Goal: Task Accomplishment & Management: Use online tool/utility

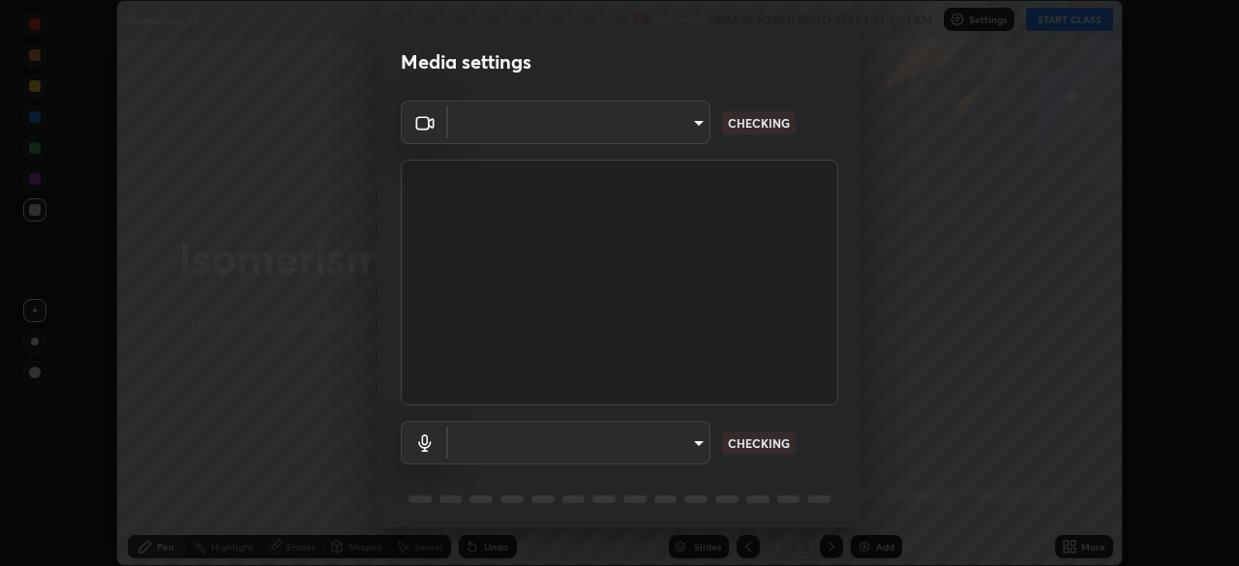
scroll to position [68, 0]
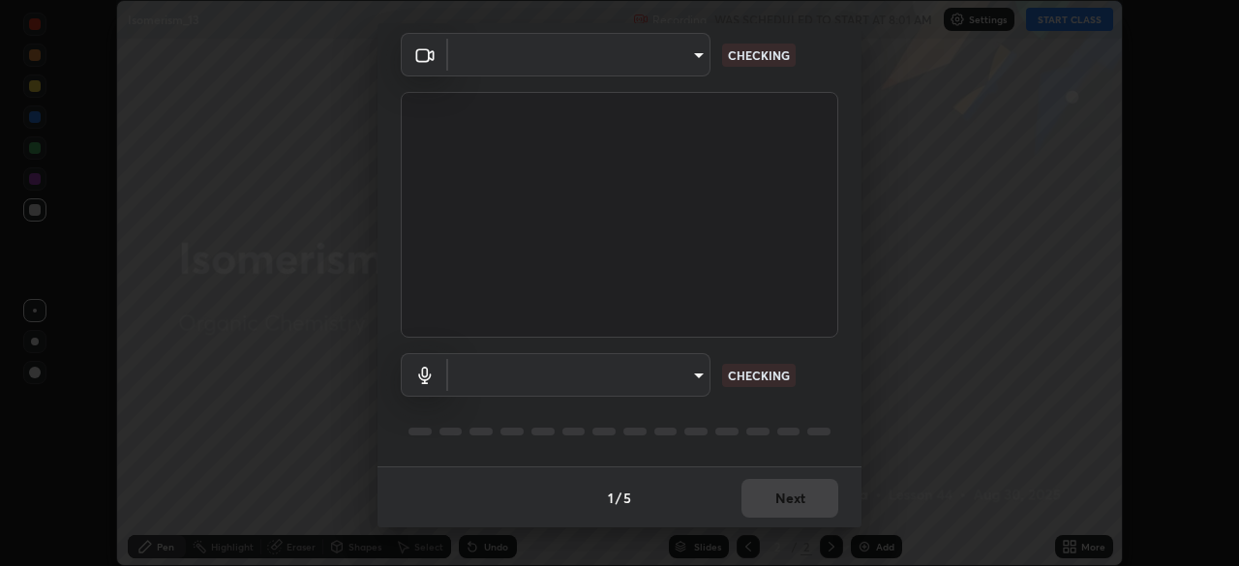
type input "573edd819c0ef8de467de5ce4ec508ac77a3347739658899c49f764764ac8f1c"
type input "99e4696e2c6c8d58b45f71cf8b3f21ecc77f70c5db371c62343c52de3d3b3450"
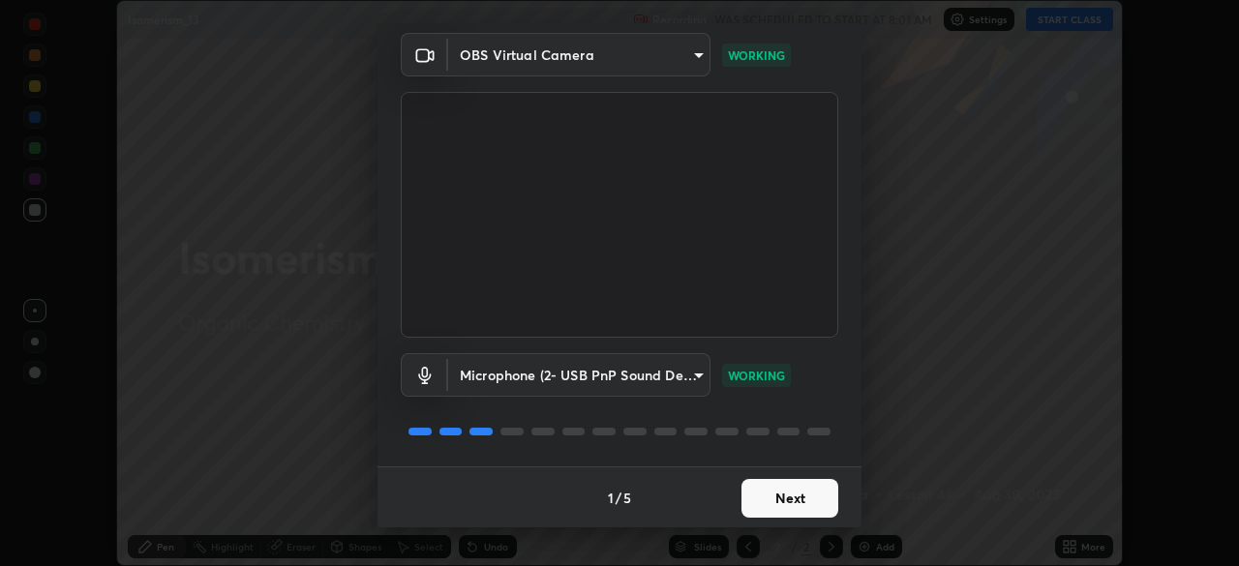
click at [767, 501] on button "Next" at bounding box center [789, 498] width 97 height 39
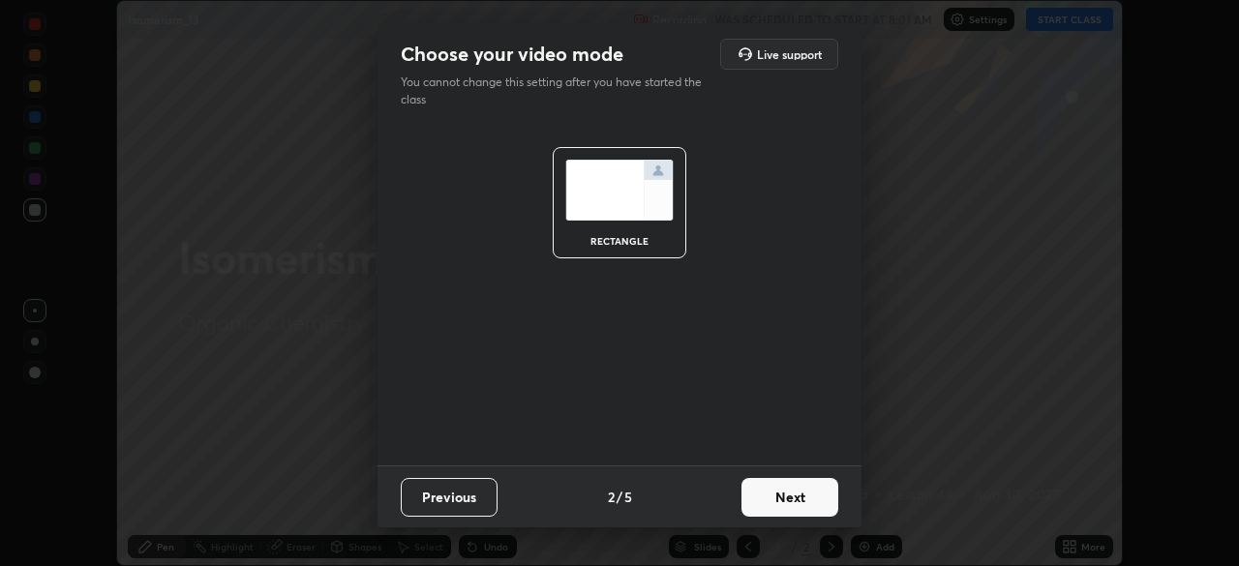
scroll to position [0, 0]
click at [765, 507] on button "Next" at bounding box center [789, 497] width 97 height 39
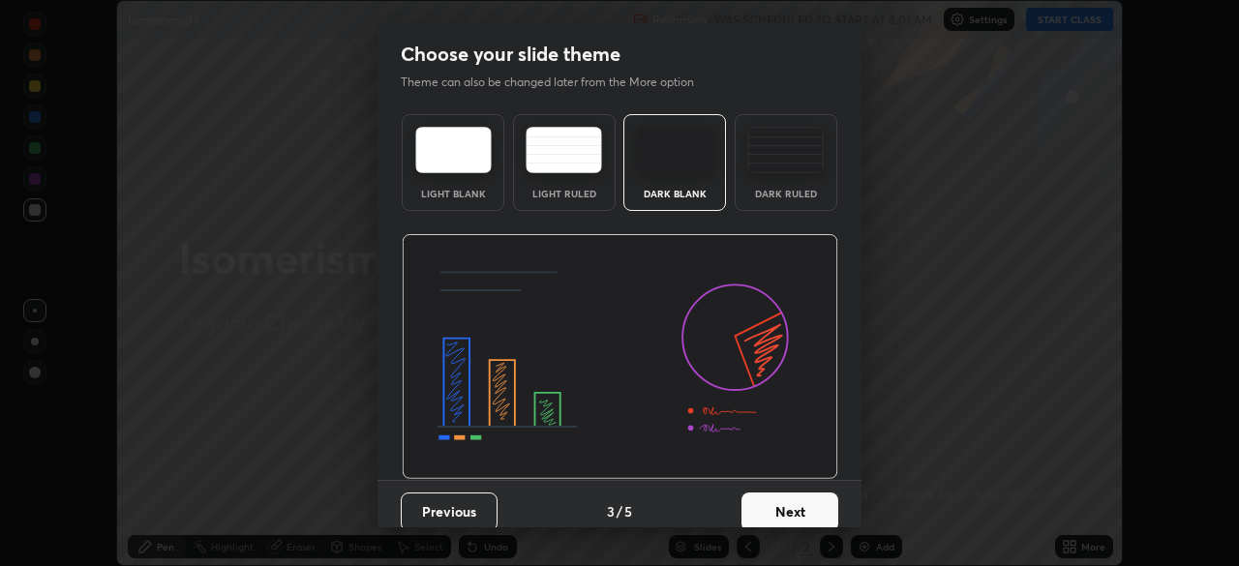
click at [766, 513] on button "Next" at bounding box center [789, 512] width 97 height 39
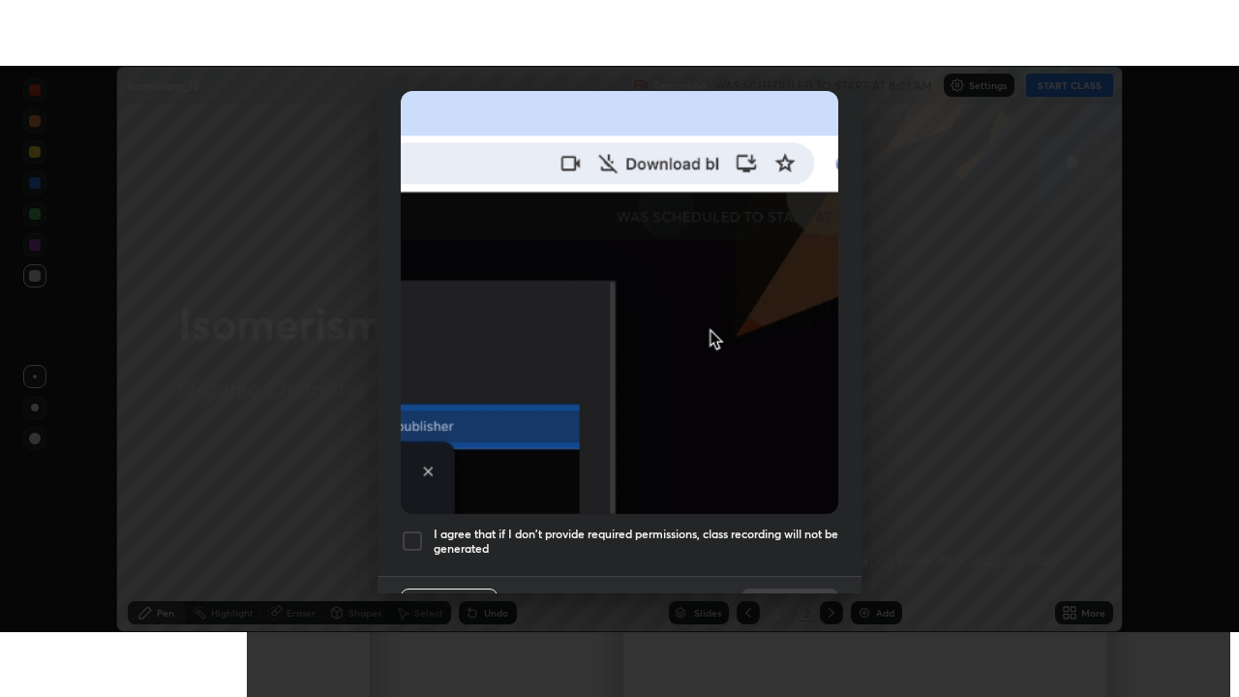
scroll to position [463, 0]
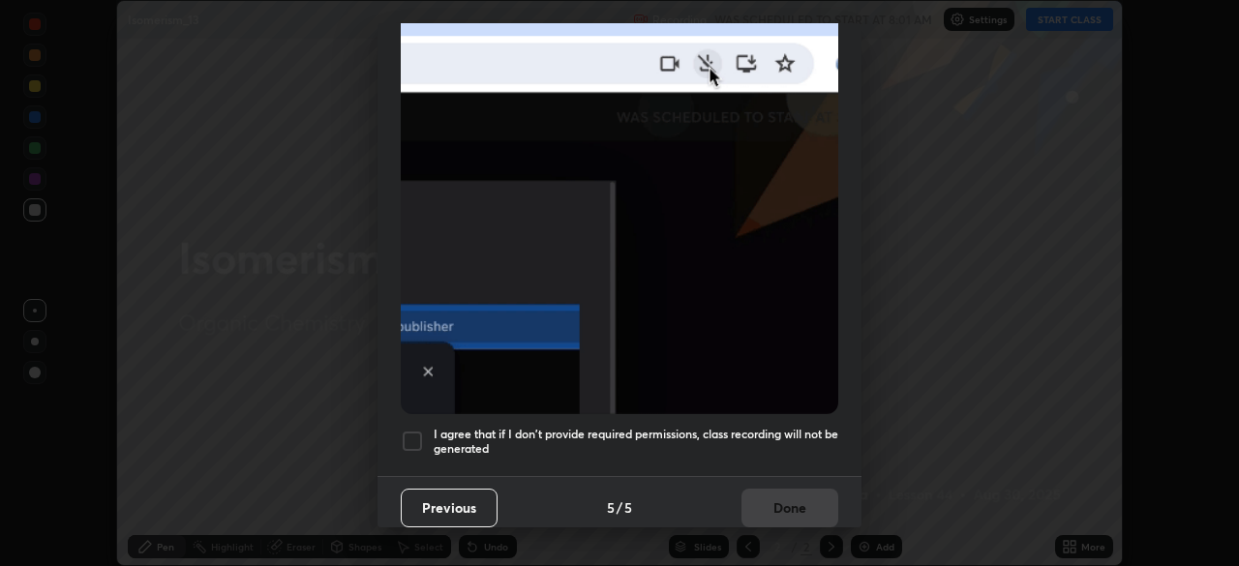
click at [416, 432] on div at bounding box center [412, 441] width 23 height 23
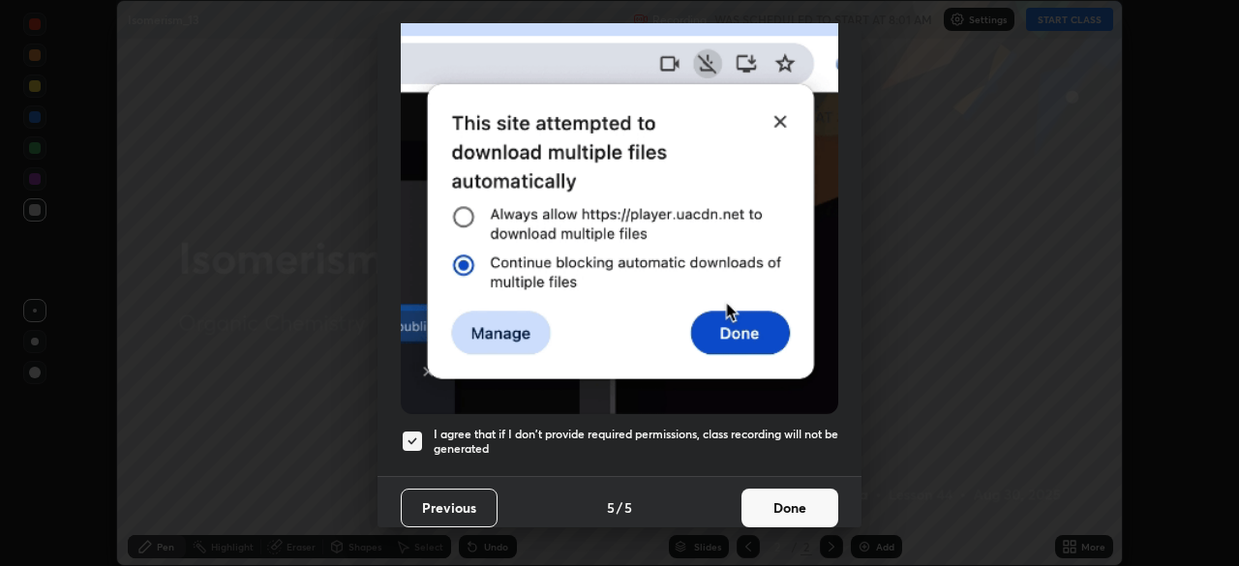
click at [794, 495] on button "Done" at bounding box center [789, 508] width 97 height 39
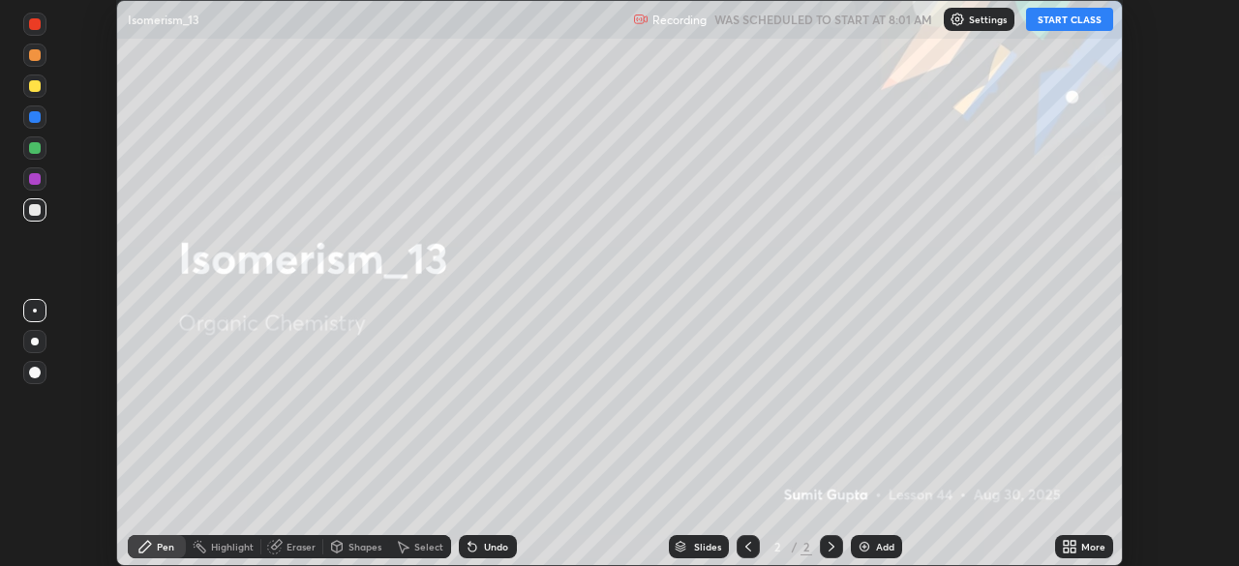
click at [1086, 19] on button "START CLASS" at bounding box center [1069, 19] width 87 height 23
click at [1085, 551] on div "More" at bounding box center [1093, 547] width 24 height 10
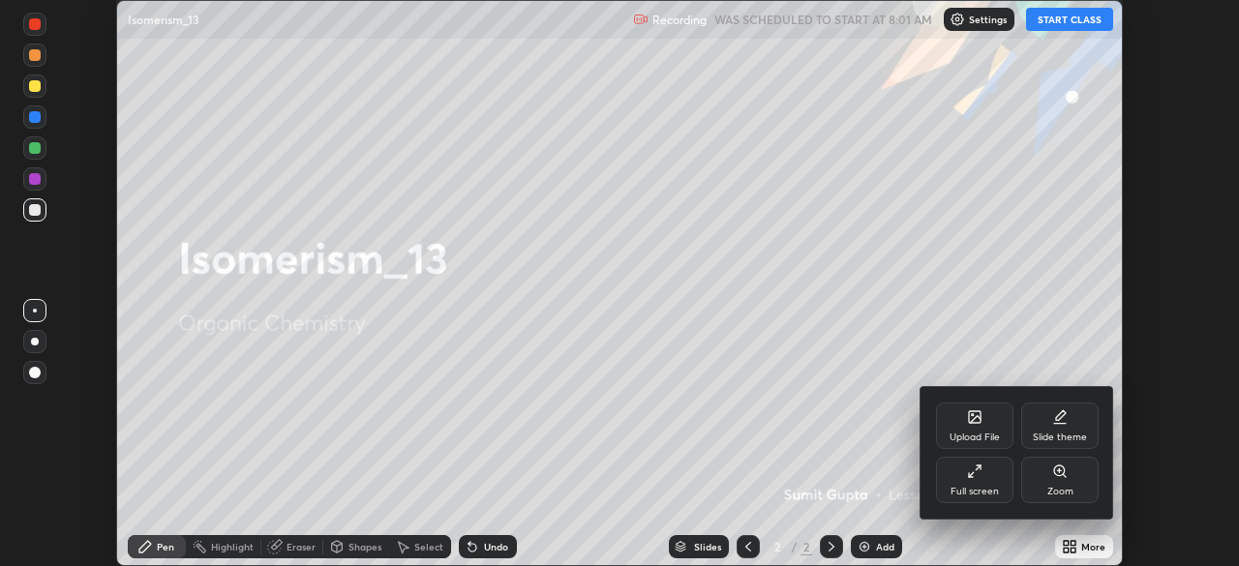
click at [993, 492] on div "Full screen" at bounding box center [974, 492] width 48 height 10
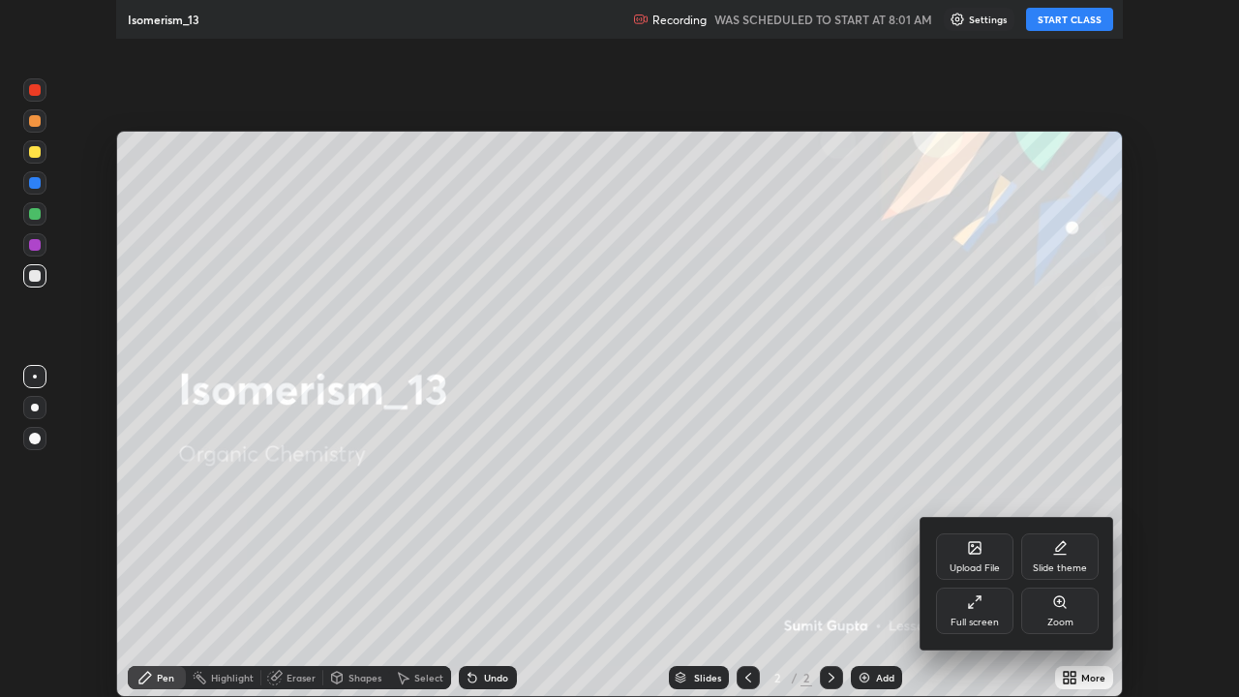
scroll to position [697, 1239]
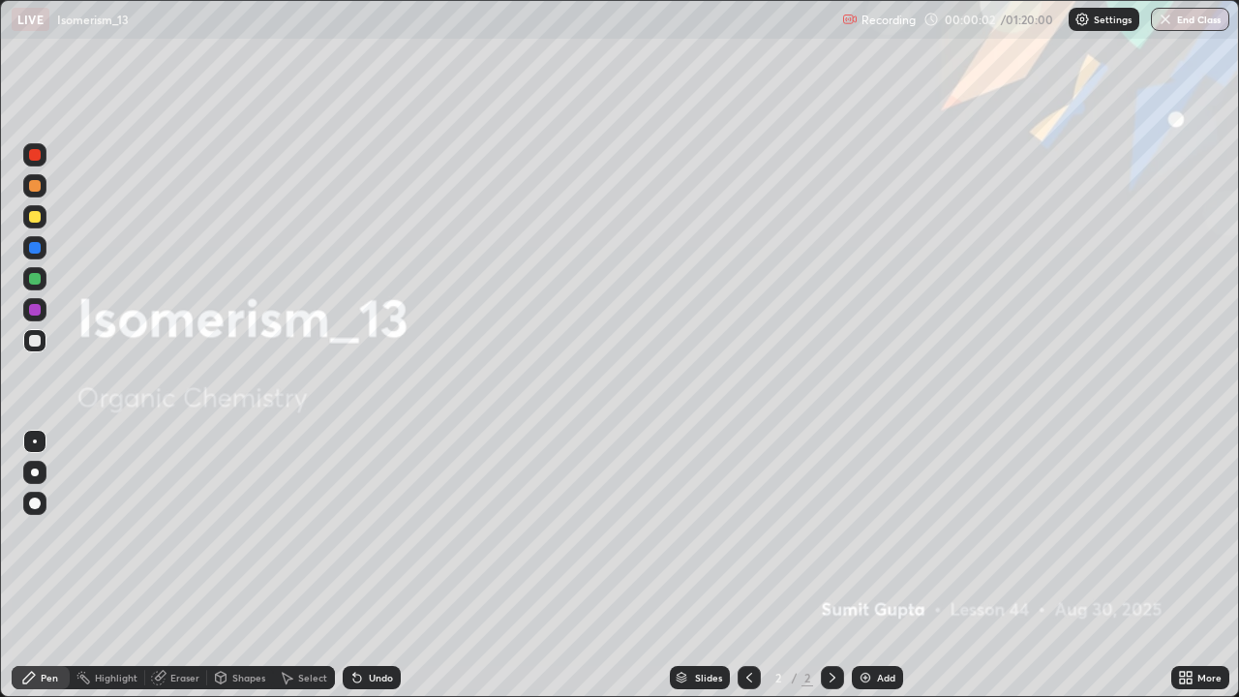
click at [865, 565] on img at bounding box center [864, 677] width 15 height 15
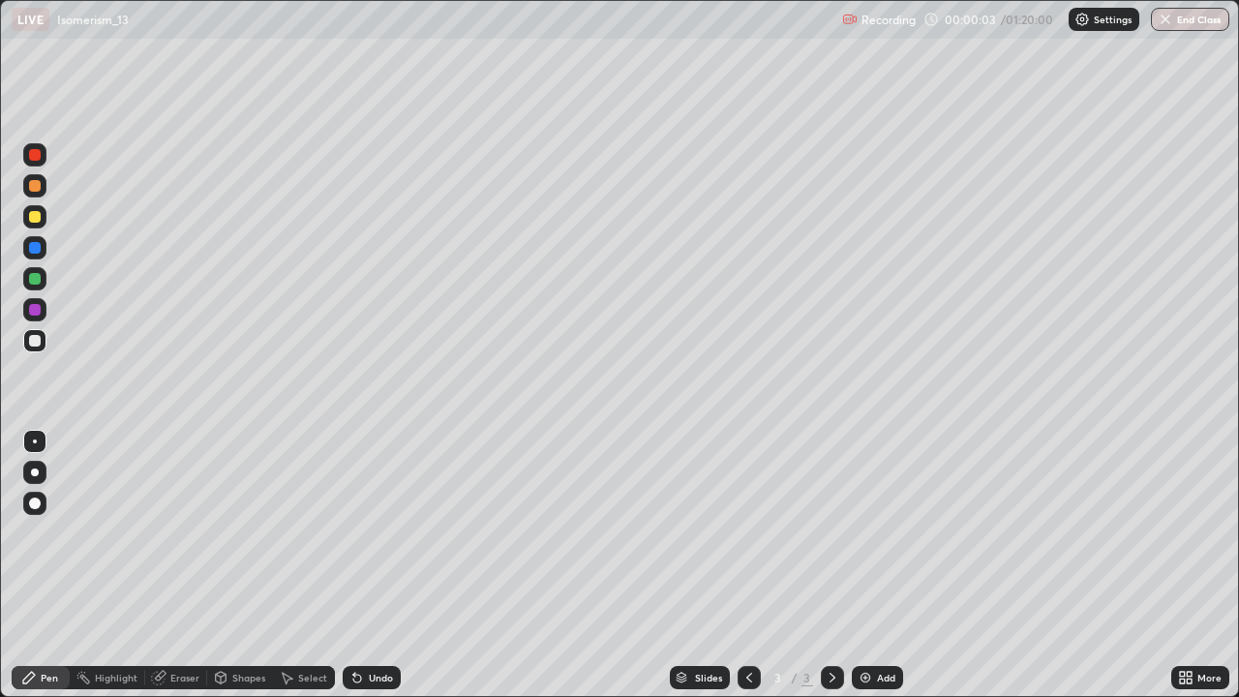
click at [46, 565] on div "Pen" at bounding box center [49, 678] width 17 height 10
click at [31, 470] on div at bounding box center [35, 472] width 8 height 8
click at [35, 215] on div at bounding box center [35, 217] width 12 height 12
click at [35, 283] on div at bounding box center [35, 279] width 12 height 12
click at [37, 470] on div at bounding box center [35, 472] width 8 height 8
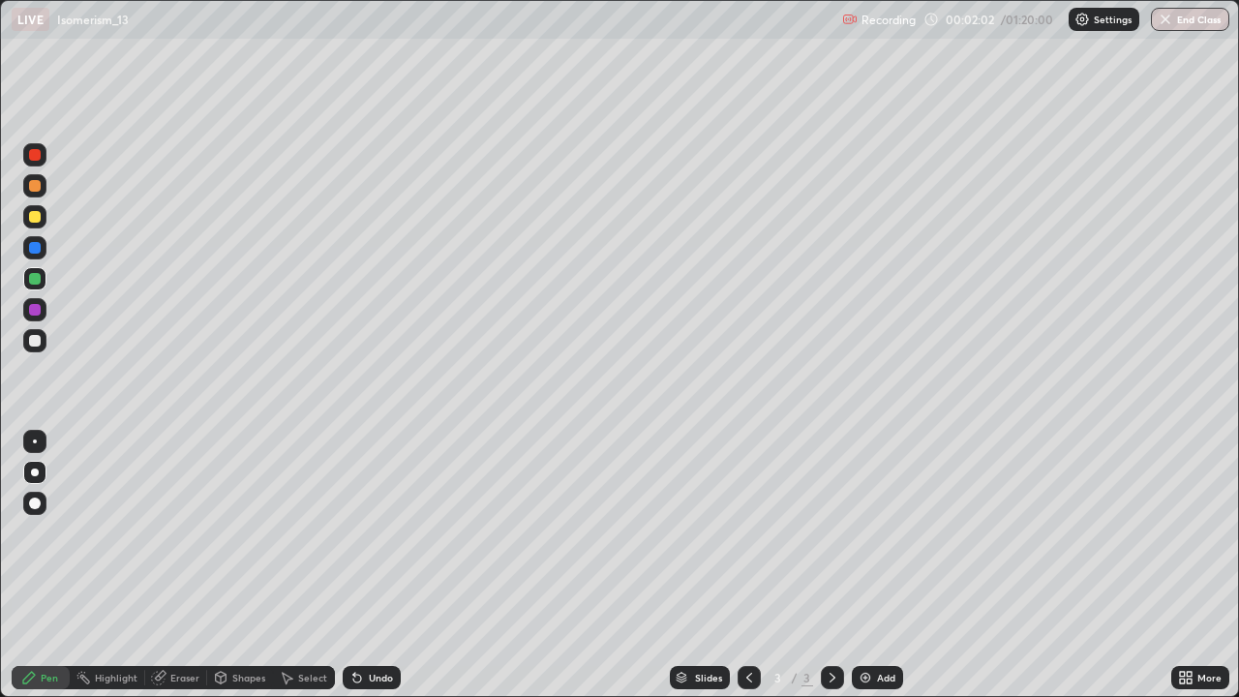
click at [33, 217] on div at bounding box center [35, 217] width 12 height 12
click at [361, 565] on div "Undo" at bounding box center [372, 677] width 58 height 23
click at [38, 253] on div at bounding box center [35, 248] width 12 height 12
click at [35, 282] on div at bounding box center [35, 279] width 12 height 12
click at [31, 343] on div at bounding box center [35, 341] width 12 height 12
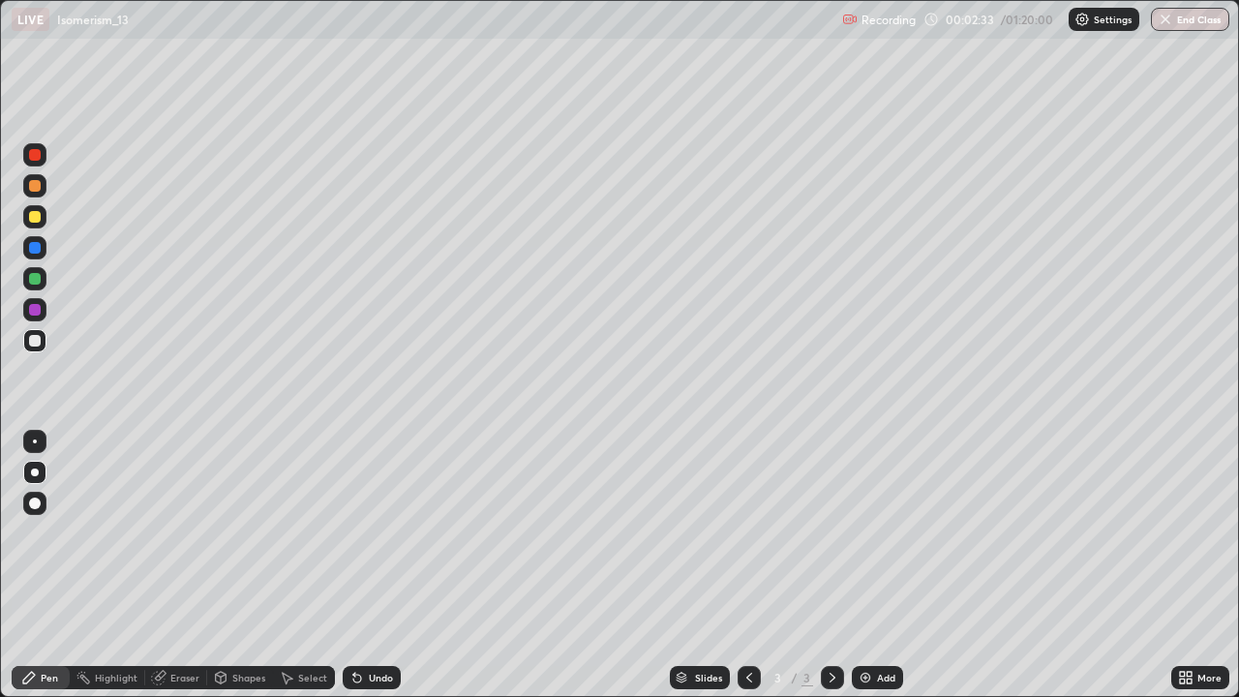
click at [30, 308] on div at bounding box center [35, 310] width 12 height 12
click at [33, 341] on div at bounding box center [35, 341] width 12 height 12
click at [36, 309] on div at bounding box center [35, 310] width 12 height 12
click at [35, 341] on div at bounding box center [35, 341] width 12 height 12
click at [369, 565] on div "Undo" at bounding box center [381, 678] width 24 height 10
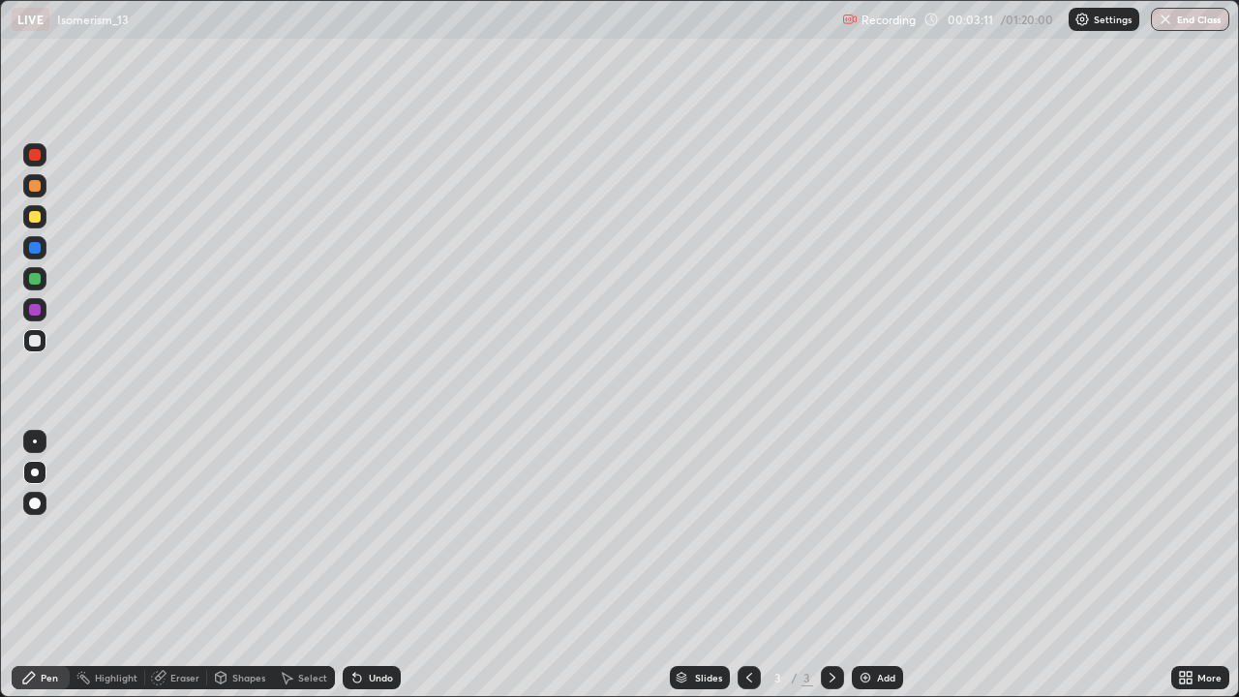
click at [361, 565] on icon at bounding box center [356, 677] width 15 height 15
click at [33, 275] on div at bounding box center [35, 279] width 12 height 12
click at [33, 312] on div at bounding box center [35, 310] width 12 height 12
click at [53, 565] on div "Pen" at bounding box center [49, 678] width 17 height 10
click at [33, 311] on div at bounding box center [35, 310] width 12 height 12
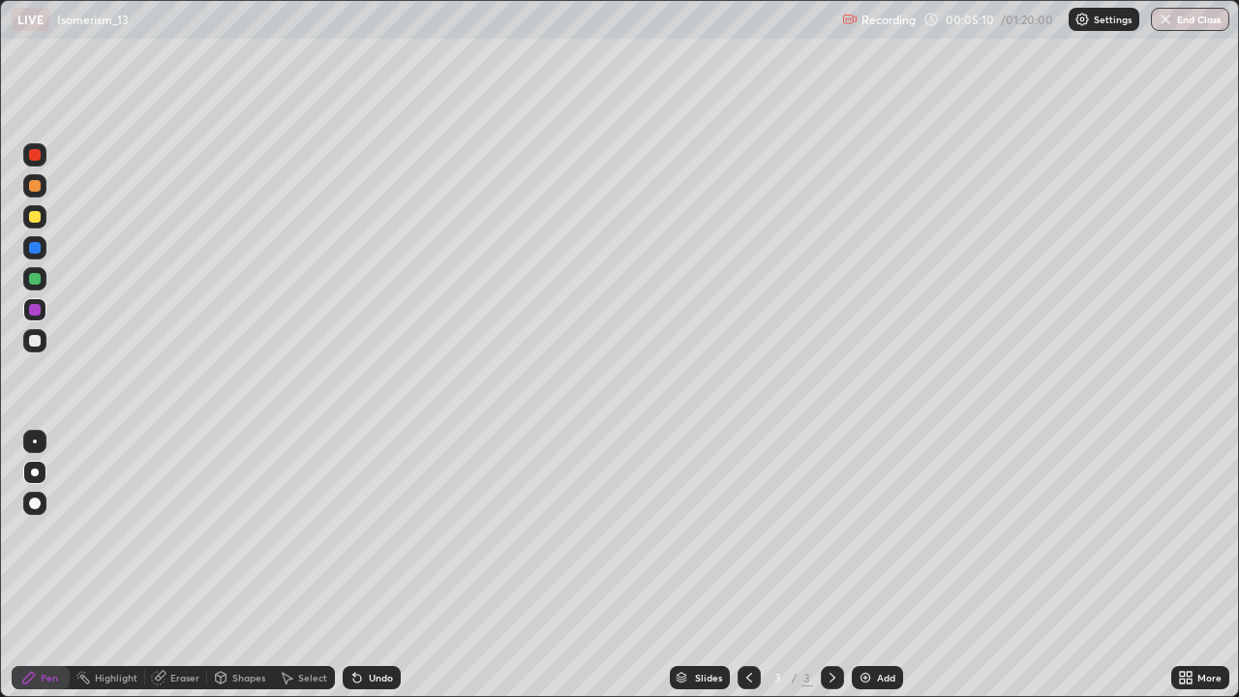
click at [372, 565] on div "Undo" at bounding box center [381, 678] width 24 height 10
click at [35, 341] on div at bounding box center [35, 341] width 12 height 12
click at [34, 284] on div at bounding box center [35, 279] width 12 height 12
click at [45, 339] on div at bounding box center [34, 340] width 23 height 23
click at [871, 565] on img at bounding box center [864, 677] width 15 height 15
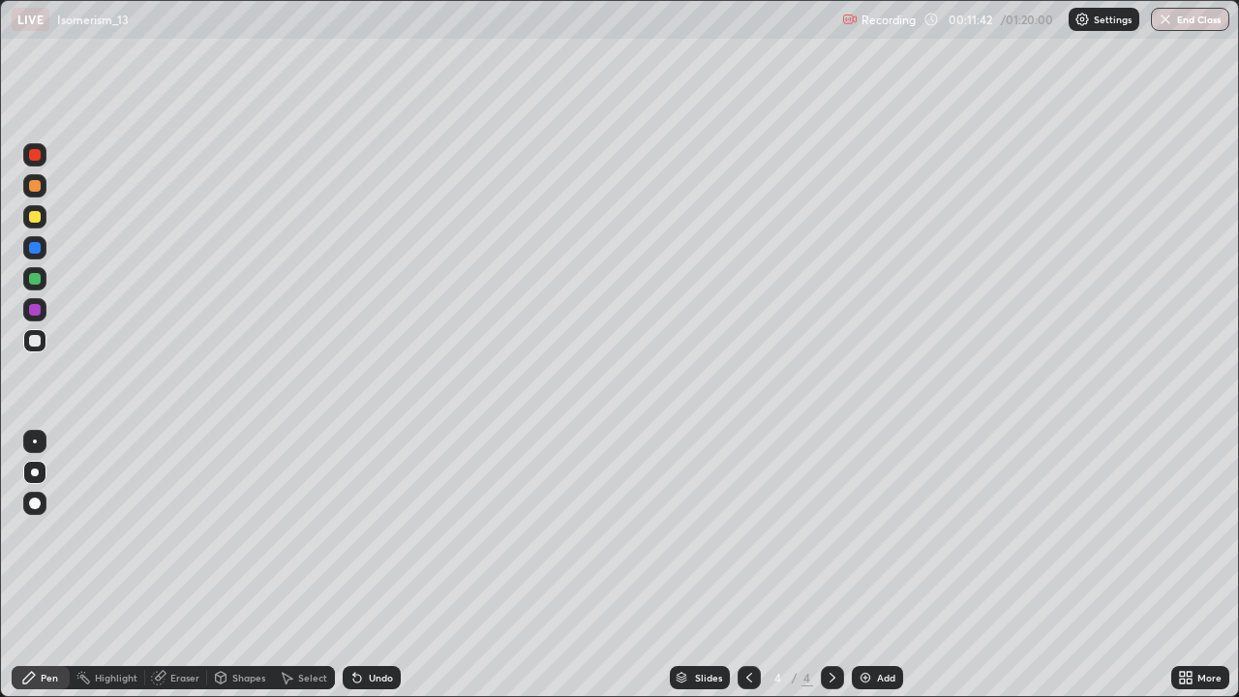
click at [37, 215] on div at bounding box center [35, 217] width 12 height 12
click at [30, 314] on div at bounding box center [35, 310] width 12 height 12
click at [35, 337] on div at bounding box center [35, 341] width 12 height 12
click at [369, 565] on div "Undo" at bounding box center [381, 678] width 24 height 10
click at [371, 565] on div "Undo" at bounding box center [381, 678] width 24 height 10
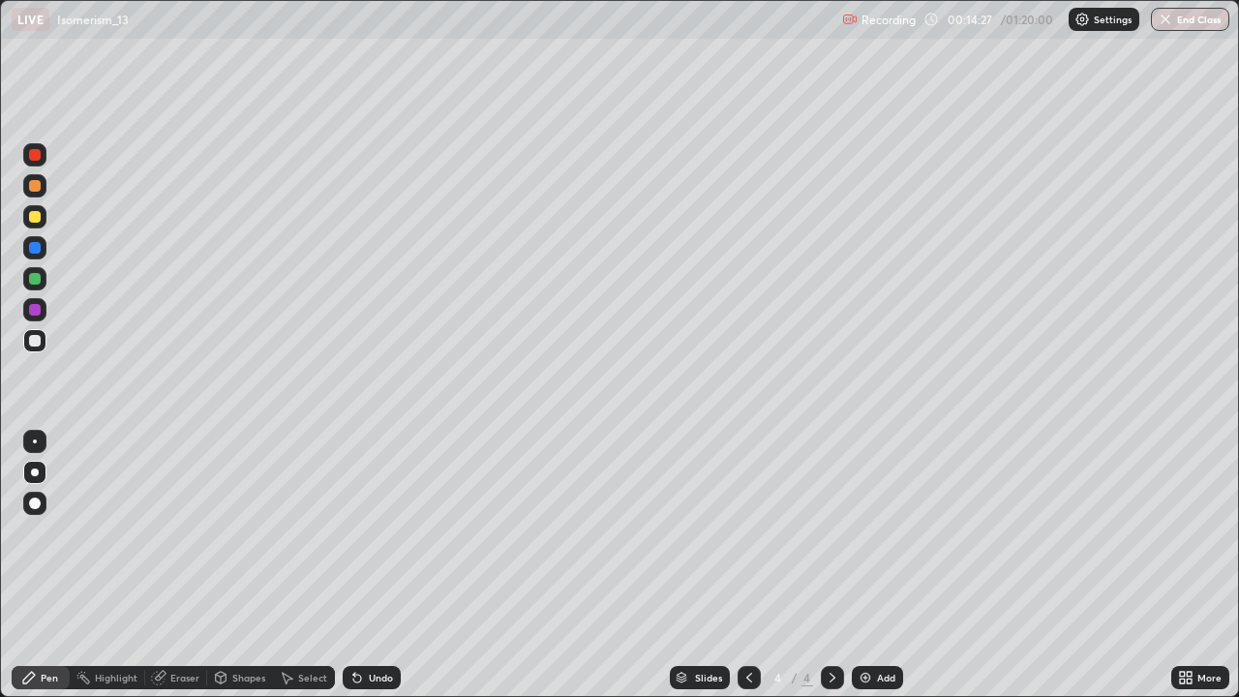
click at [372, 565] on div "Undo" at bounding box center [372, 677] width 58 height 23
click at [378, 565] on div "Undo" at bounding box center [381, 678] width 24 height 10
click at [33, 312] on div at bounding box center [35, 310] width 12 height 12
click at [170, 565] on div "Eraser" at bounding box center [184, 678] width 29 height 10
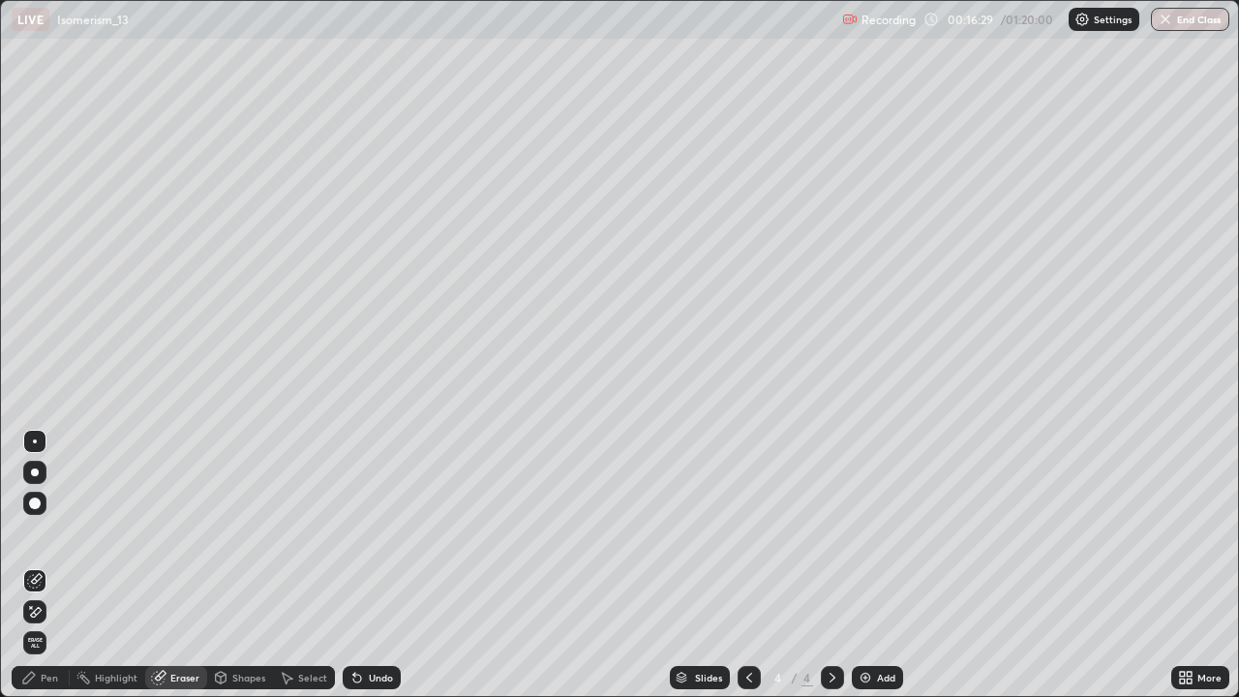
click at [45, 565] on div "Pen" at bounding box center [49, 678] width 17 height 10
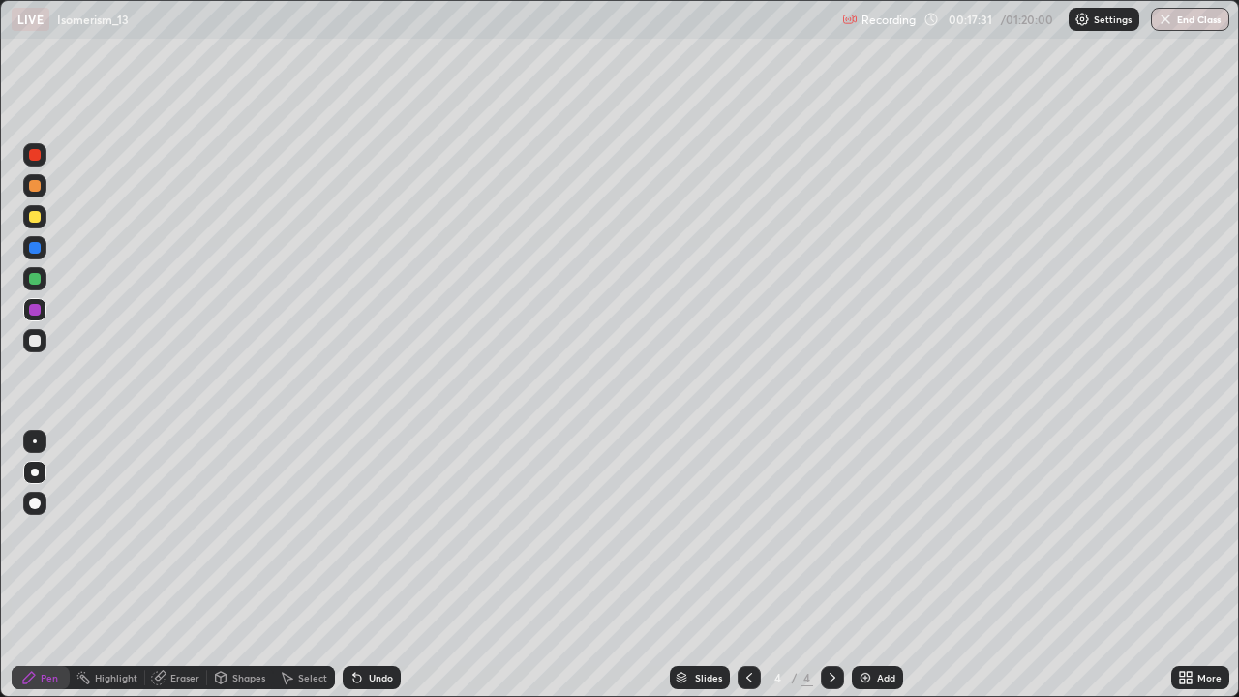
click at [866, 565] on img at bounding box center [864, 677] width 15 height 15
click at [31, 343] on div at bounding box center [35, 341] width 12 height 12
click at [38, 220] on div at bounding box center [35, 217] width 12 height 12
click at [33, 248] on div at bounding box center [35, 248] width 12 height 12
click at [44, 344] on div at bounding box center [34, 340] width 23 height 23
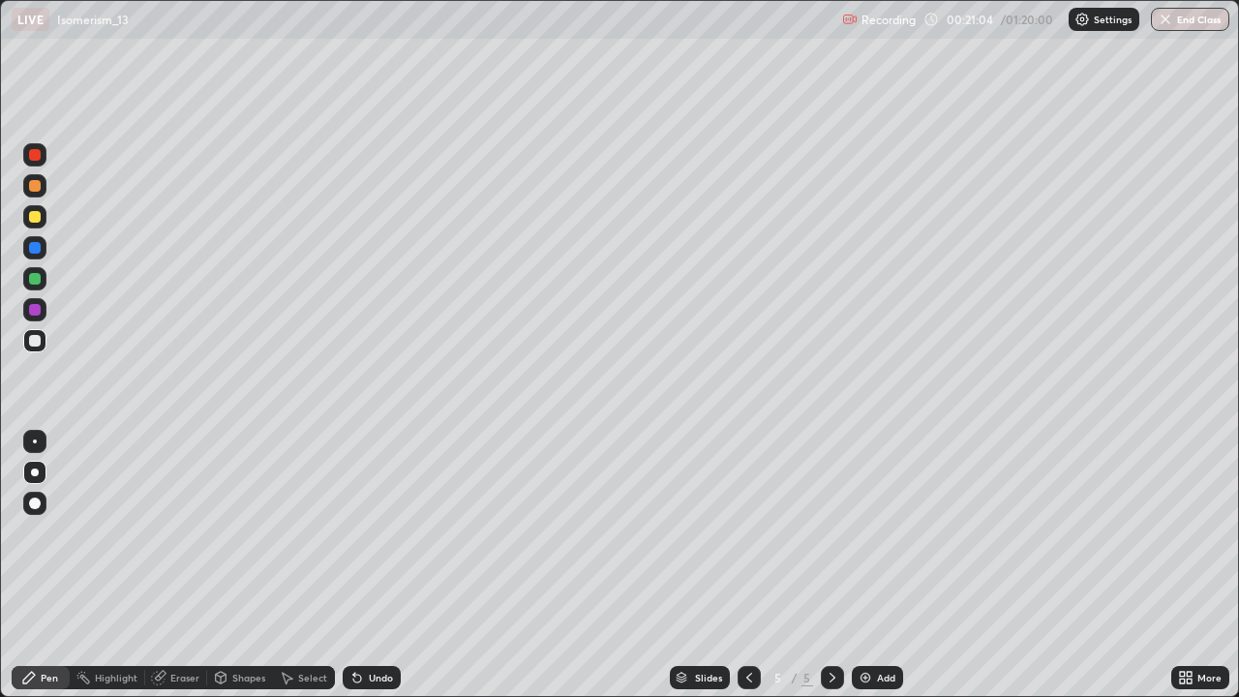
click at [37, 308] on div at bounding box center [35, 310] width 12 height 12
click at [36, 310] on div at bounding box center [35, 310] width 12 height 12
click at [366, 565] on div "Undo" at bounding box center [372, 677] width 58 height 23
click at [371, 565] on div "Undo" at bounding box center [372, 677] width 58 height 23
click at [378, 565] on div "Undo" at bounding box center [381, 678] width 24 height 10
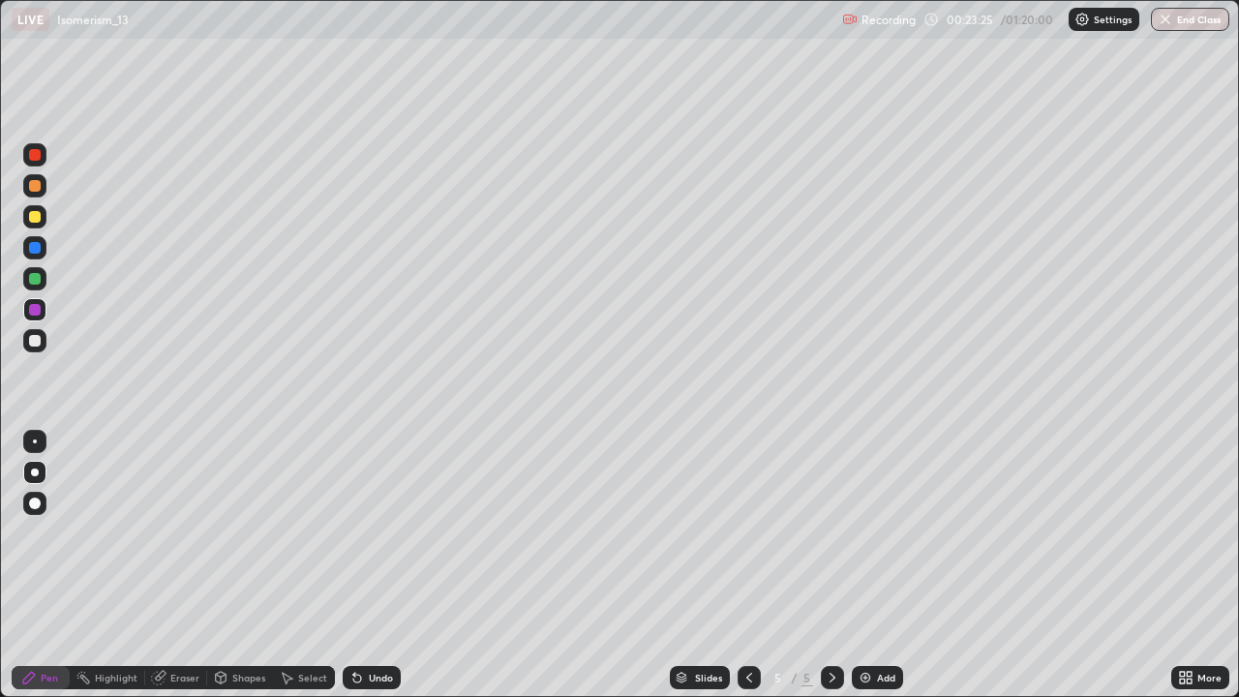
click at [370, 565] on div "Undo" at bounding box center [372, 677] width 58 height 23
click at [35, 278] on div at bounding box center [35, 279] width 12 height 12
click at [1183, 565] on div "More" at bounding box center [1200, 677] width 58 height 23
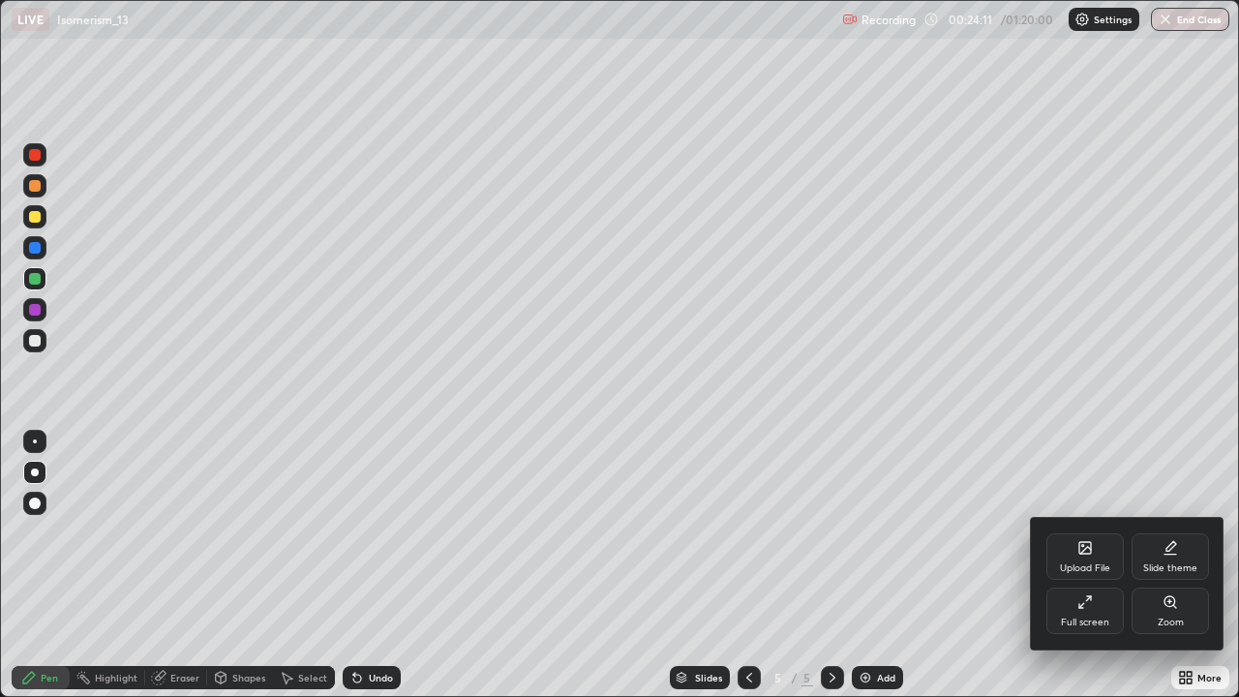
click at [512, 565] on div at bounding box center [619, 348] width 1239 height 697
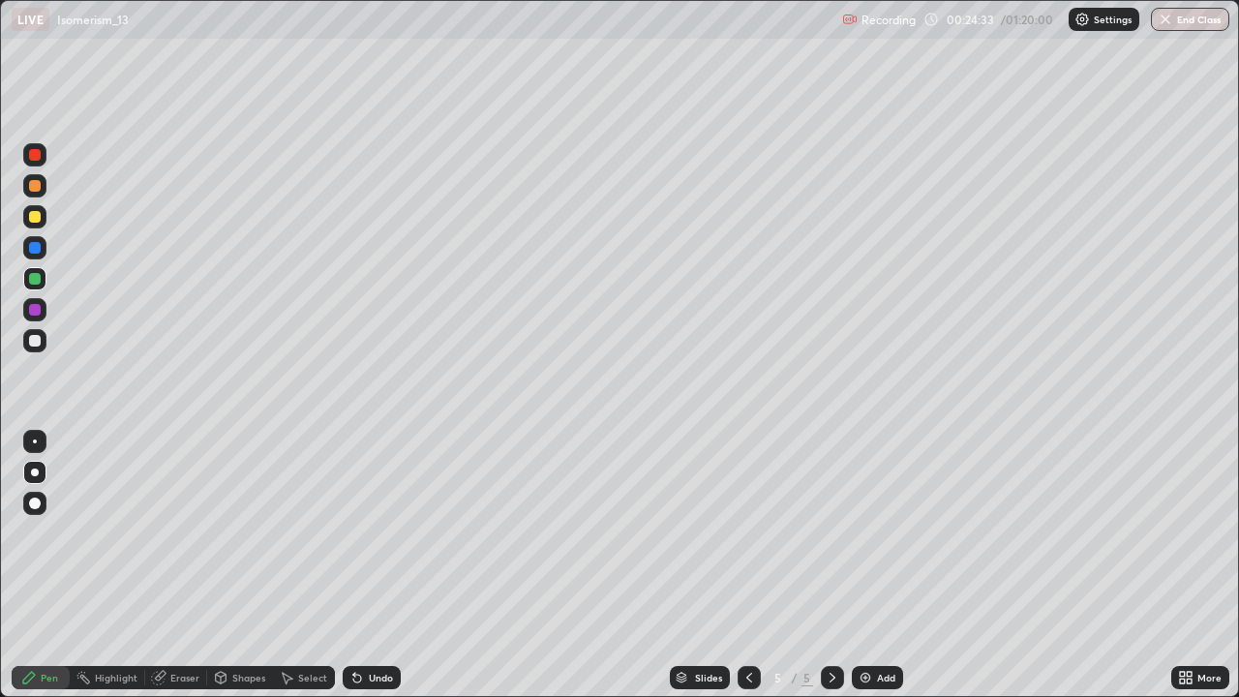
click at [1188, 565] on icon at bounding box center [1188, 674] width 5 height 5
click at [1188, 565] on div "Upload File Slide theme Full screen Zoom" at bounding box center [619, 348] width 1239 height 697
click at [862, 565] on img at bounding box center [864, 677] width 15 height 15
click at [37, 222] on div at bounding box center [35, 217] width 12 height 12
click at [33, 339] on div at bounding box center [35, 341] width 12 height 12
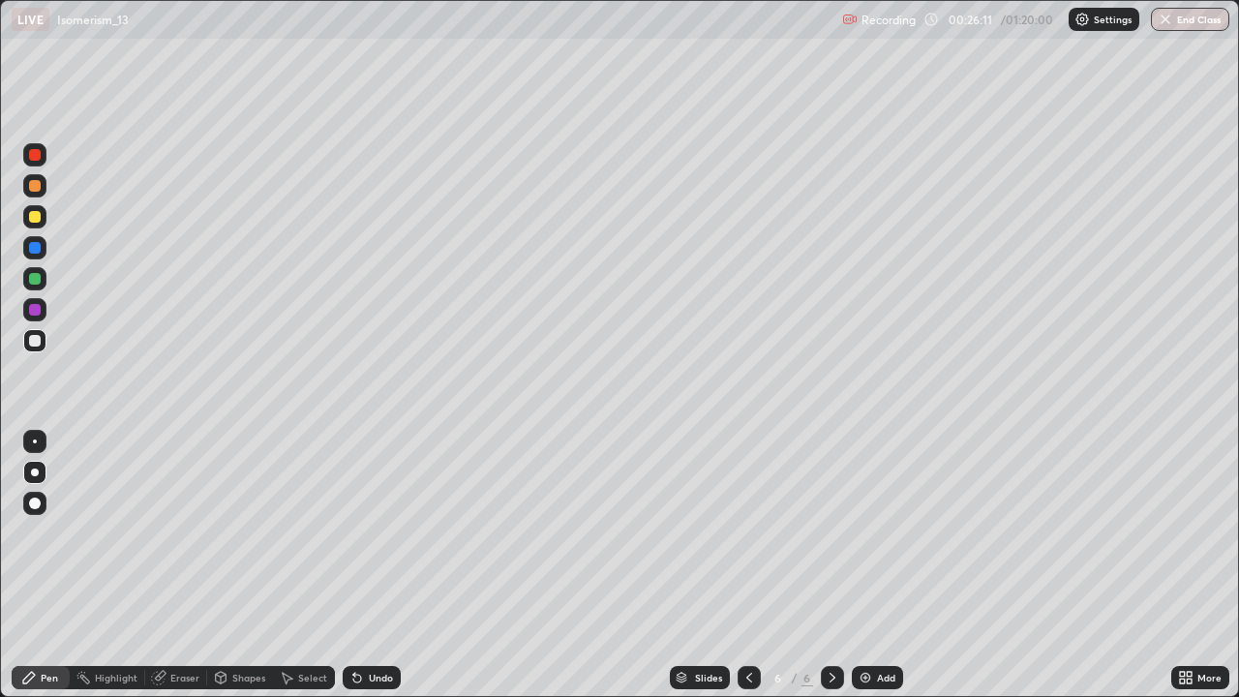
click at [33, 306] on div at bounding box center [35, 310] width 12 height 12
click at [35, 340] on div at bounding box center [35, 341] width 12 height 12
click at [32, 307] on div at bounding box center [35, 310] width 12 height 12
click at [371, 565] on div "Undo" at bounding box center [381, 678] width 24 height 10
click at [372, 565] on div "Undo" at bounding box center [372, 677] width 58 height 23
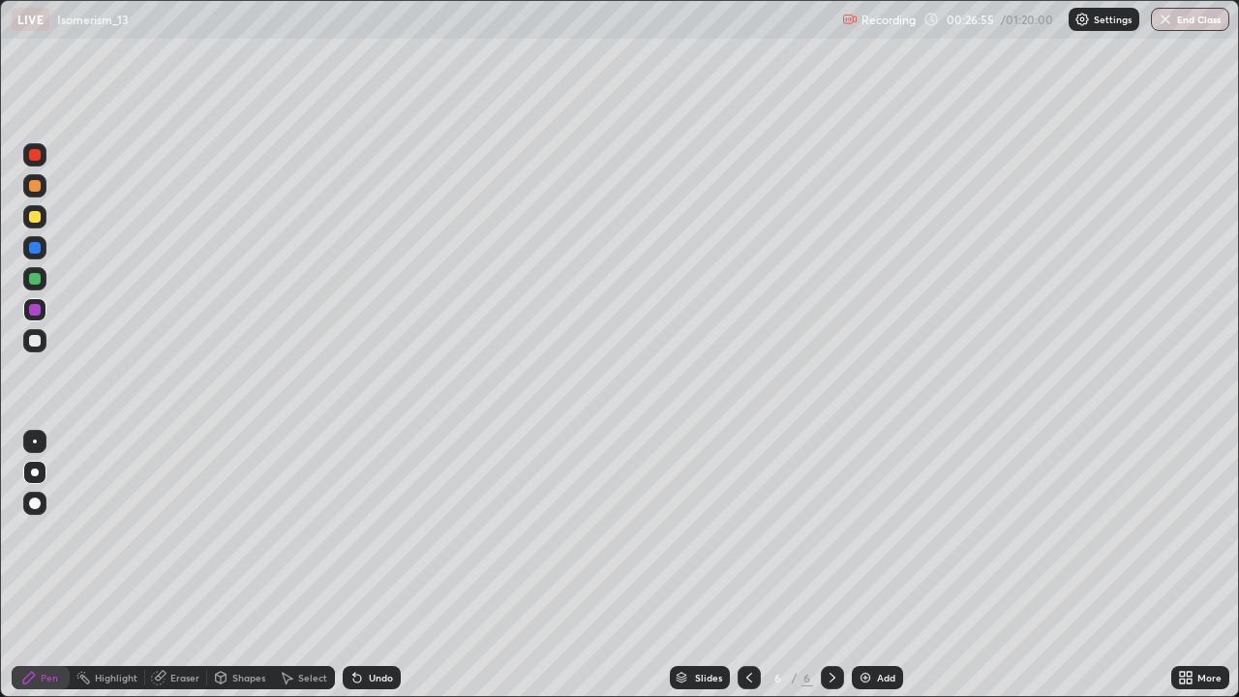
click at [374, 565] on div "Undo" at bounding box center [381, 678] width 24 height 10
click at [368, 565] on div "Undo" at bounding box center [372, 677] width 58 height 23
click at [879, 565] on div "Add" at bounding box center [886, 678] width 18 height 10
click at [749, 565] on icon at bounding box center [749, 678] width 6 height 10
click at [831, 565] on icon at bounding box center [831, 677] width 15 height 15
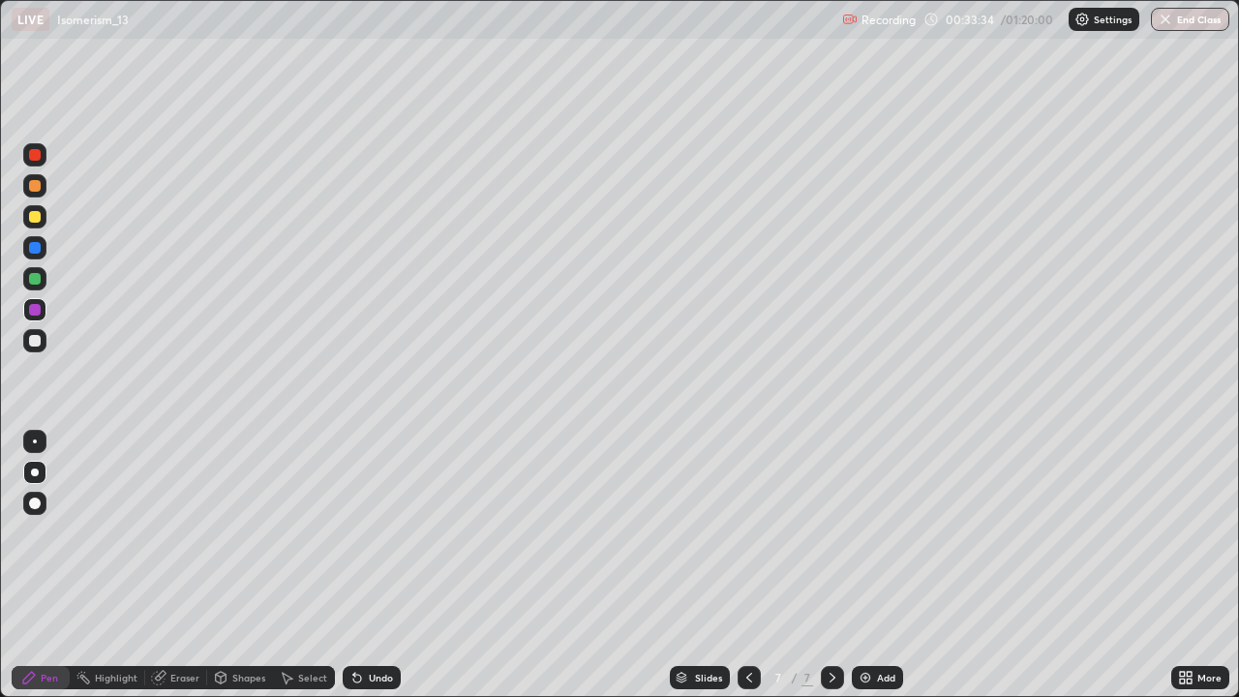
click at [38, 344] on div at bounding box center [35, 341] width 12 height 12
click at [35, 343] on div at bounding box center [35, 341] width 12 height 12
click at [38, 343] on div at bounding box center [35, 341] width 12 height 12
click at [362, 565] on icon at bounding box center [356, 677] width 15 height 15
click at [36, 309] on div at bounding box center [35, 310] width 12 height 12
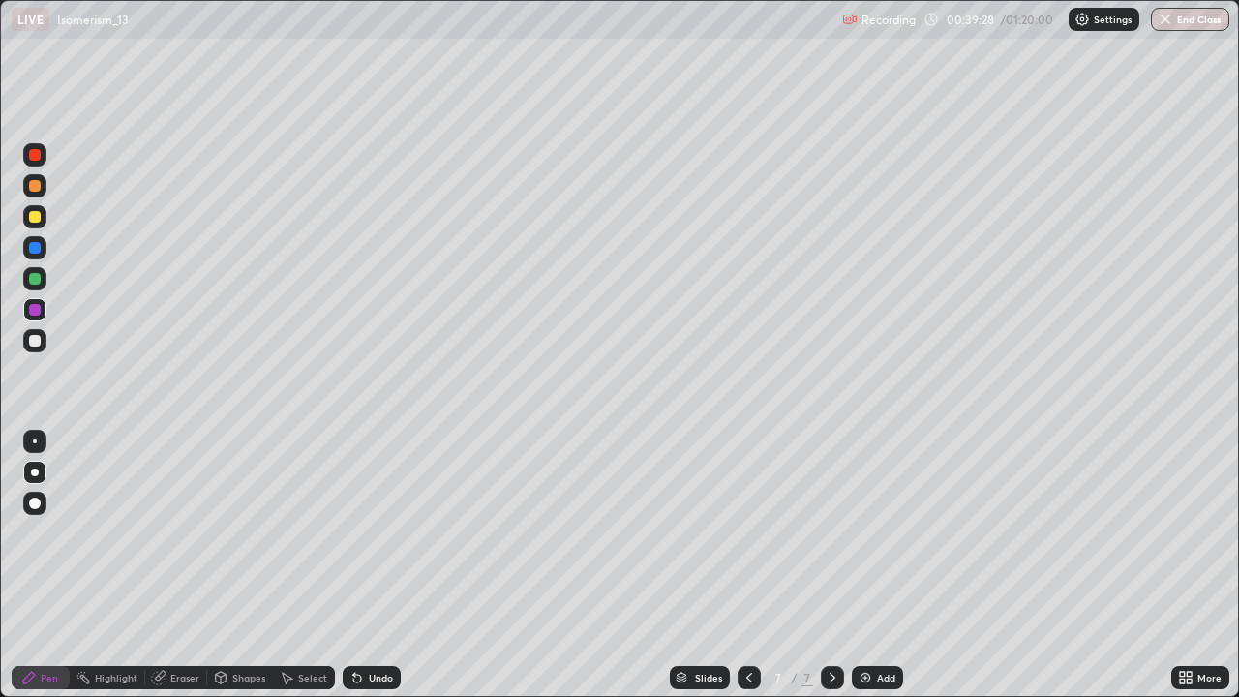
click at [374, 565] on div "Undo" at bounding box center [372, 677] width 58 height 23
click at [369, 565] on div "Undo" at bounding box center [381, 678] width 24 height 10
click at [881, 565] on div "Add" at bounding box center [877, 677] width 51 height 23
click at [40, 209] on div at bounding box center [34, 216] width 23 height 23
click at [747, 565] on icon at bounding box center [748, 677] width 15 height 15
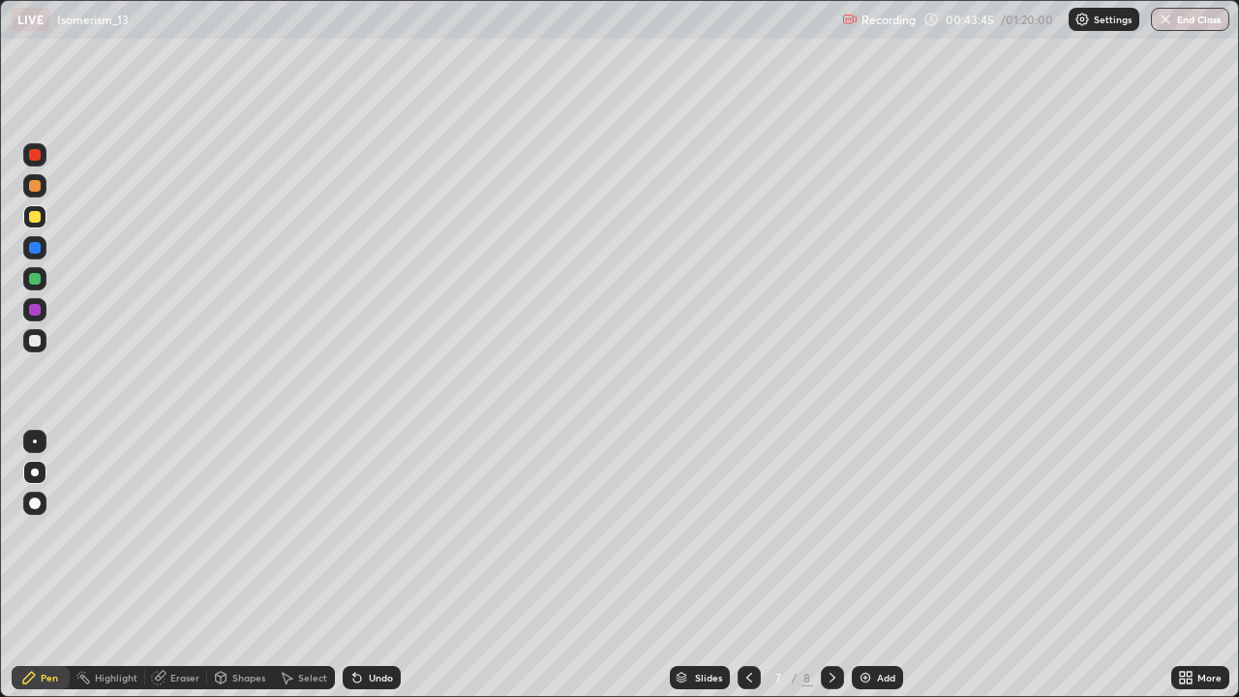
click at [867, 565] on div "Add" at bounding box center [877, 677] width 51 height 23
click at [839, 565] on div at bounding box center [832, 677] width 23 height 23
click at [38, 314] on div at bounding box center [35, 310] width 12 height 12
click at [32, 339] on div at bounding box center [35, 341] width 12 height 12
click at [31, 282] on div at bounding box center [35, 279] width 12 height 12
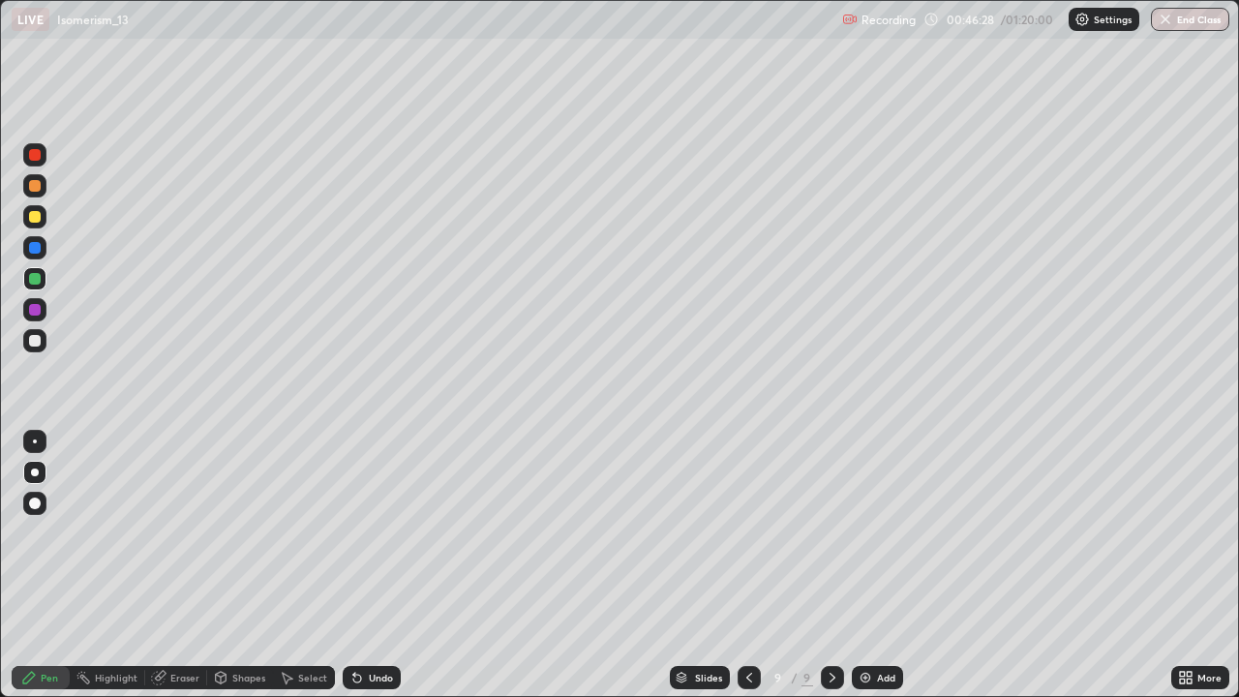
click at [17, 565] on div "Erase all" at bounding box center [35, 348] width 46 height 619
click at [19, 565] on div at bounding box center [34, 542] width 31 height 232
click at [36, 338] on div at bounding box center [35, 341] width 12 height 12
click at [46, 565] on div at bounding box center [34, 542] width 31 height 232
click at [55, 565] on div "Erase all" at bounding box center [35, 348] width 46 height 619
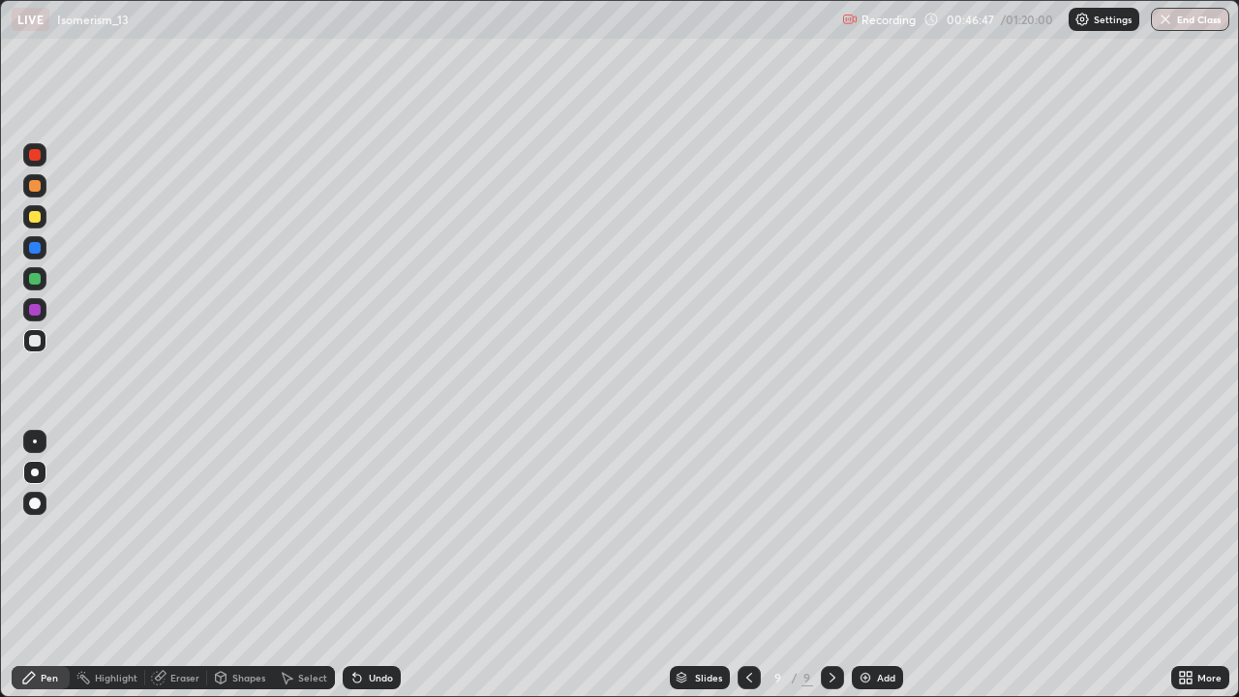
click at [33, 275] on div at bounding box center [35, 279] width 12 height 12
click at [38, 249] on div at bounding box center [35, 248] width 12 height 12
click at [0, 565] on div "Setting up your live class" at bounding box center [619, 348] width 1239 height 697
click at [35, 339] on div at bounding box center [35, 341] width 12 height 12
click at [30, 279] on div at bounding box center [35, 279] width 12 height 12
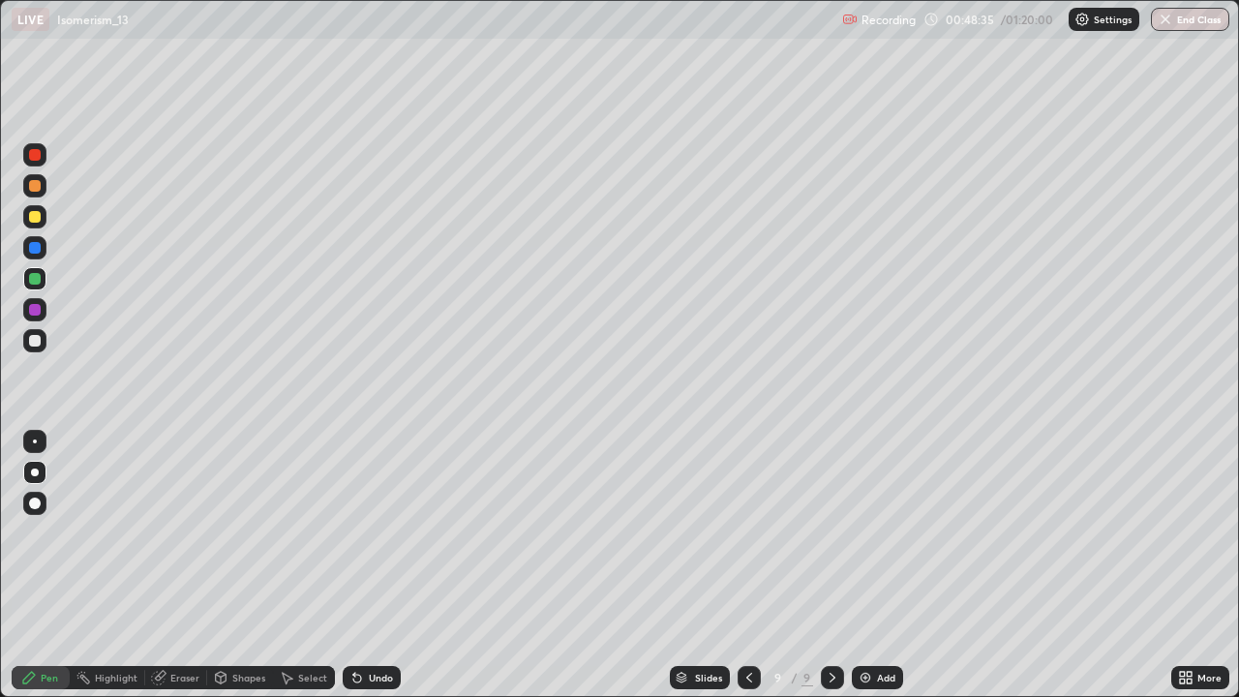
click at [36, 310] on div at bounding box center [35, 310] width 12 height 12
click at [151, 565] on div "Eraser" at bounding box center [176, 677] width 62 height 23
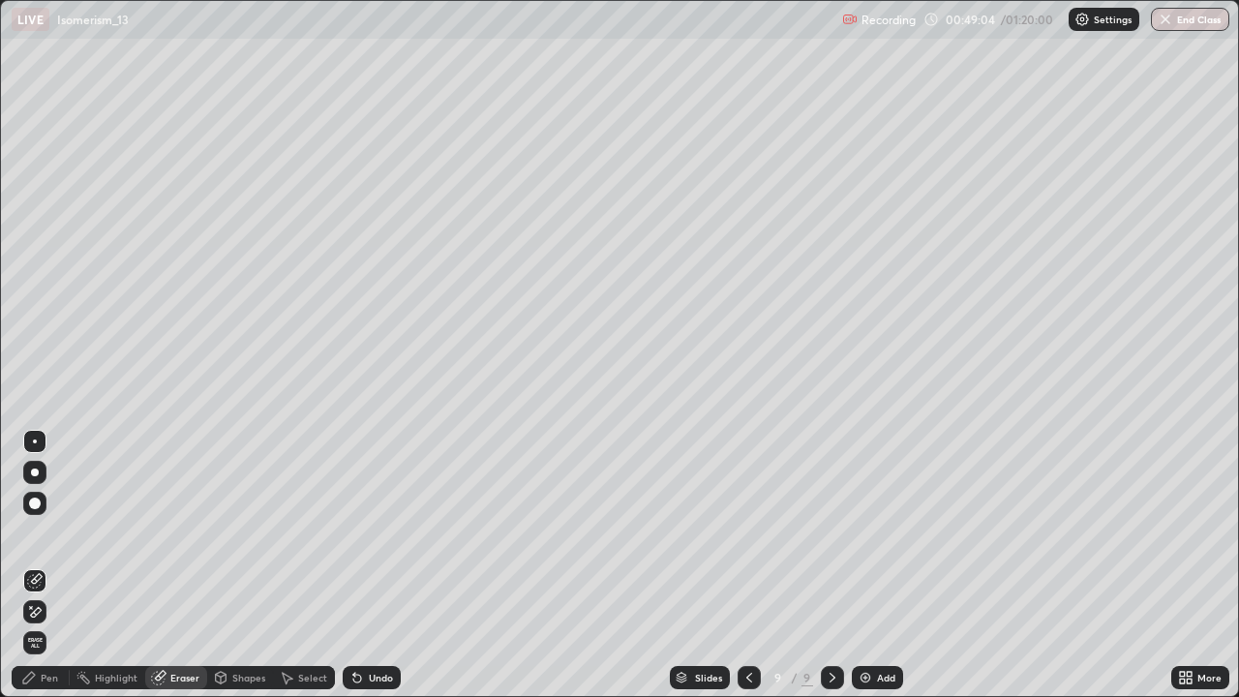
click at [44, 565] on div "Pen" at bounding box center [41, 677] width 58 height 23
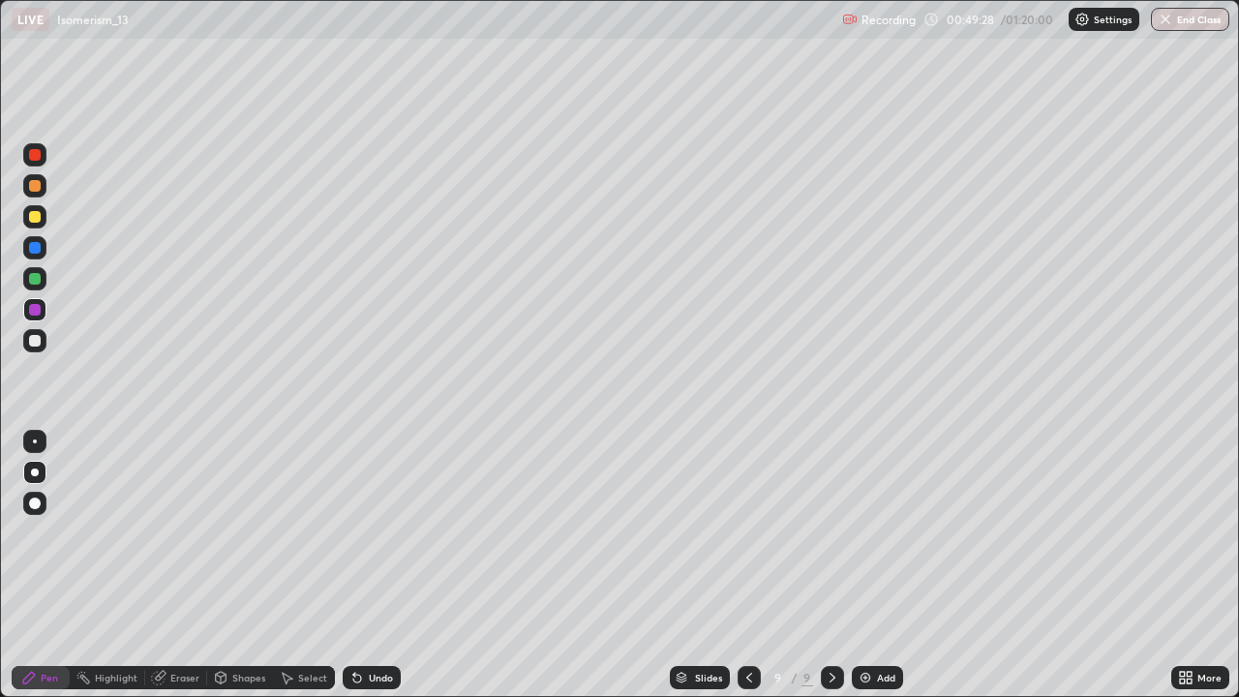
click at [867, 565] on div "Add" at bounding box center [877, 677] width 51 height 23
click at [757, 565] on div at bounding box center [747, 677] width 23 height 23
click at [831, 565] on div at bounding box center [832, 677] width 23 height 39
click at [879, 565] on div "Add" at bounding box center [877, 677] width 51 height 23
click at [36, 342] on div at bounding box center [35, 341] width 12 height 12
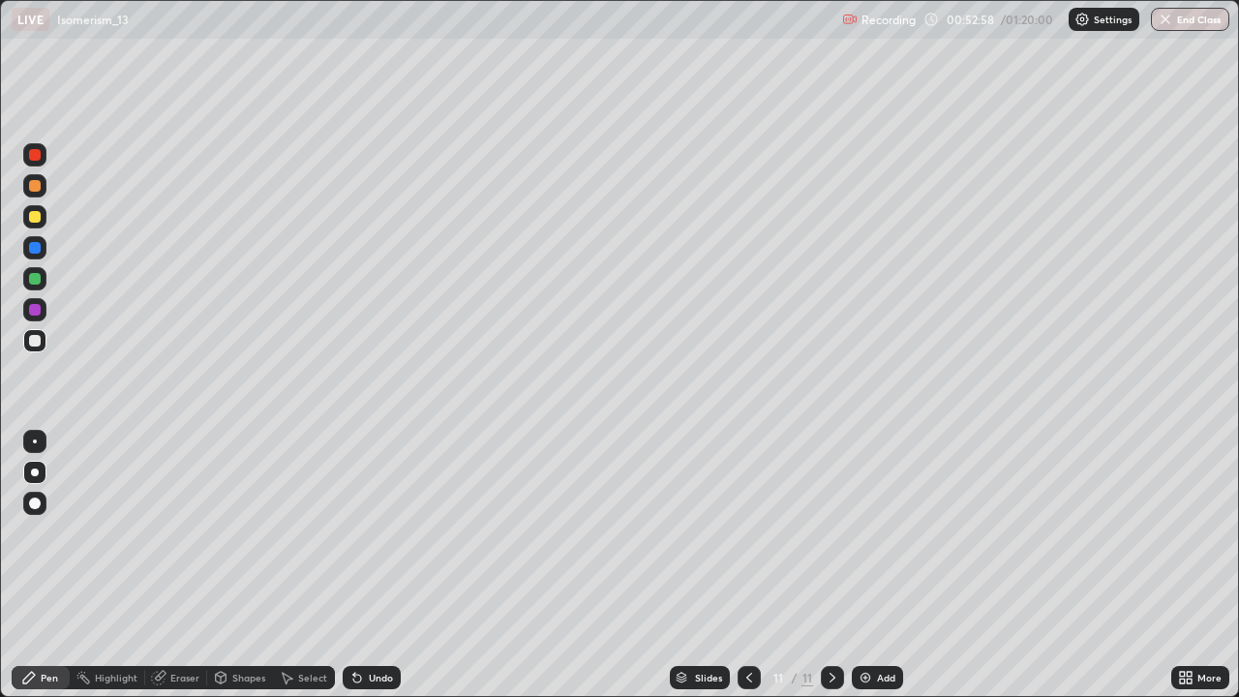
click at [29, 312] on div at bounding box center [35, 310] width 12 height 12
click at [35, 208] on div at bounding box center [34, 216] width 23 height 23
click at [869, 565] on img at bounding box center [864, 677] width 15 height 15
click at [35, 219] on div at bounding box center [35, 217] width 12 height 12
click at [370, 565] on div "Undo" at bounding box center [372, 677] width 58 height 23
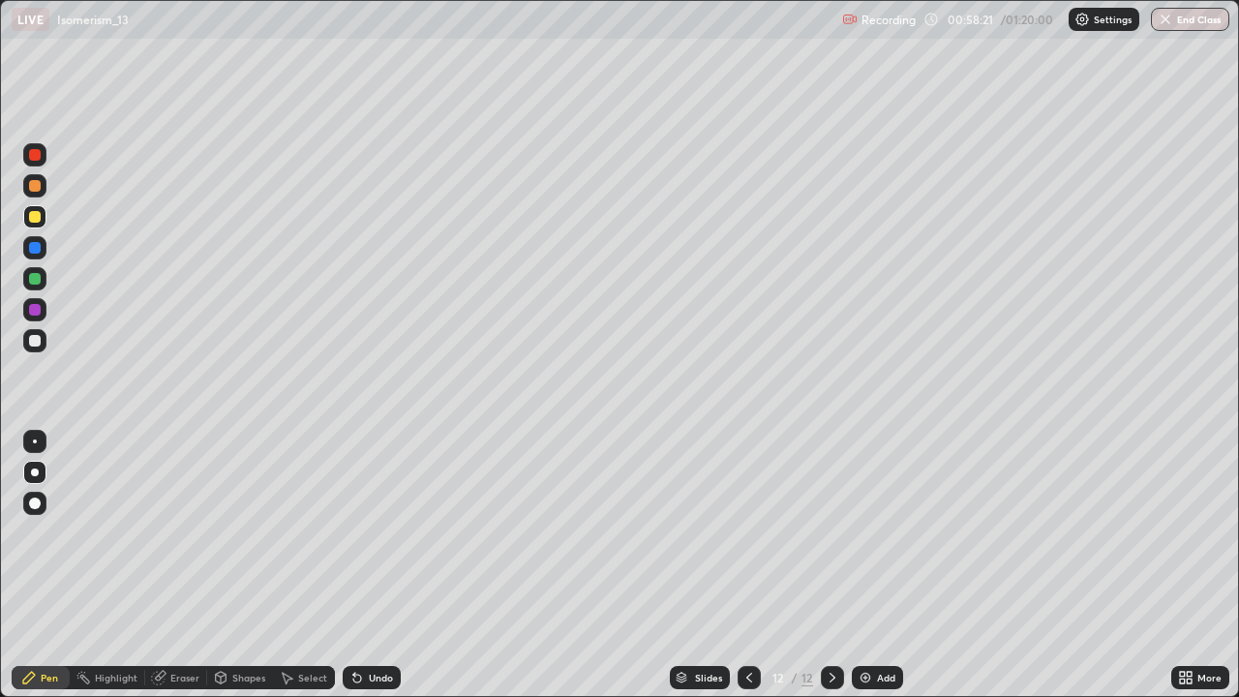
click at [370, 565] on div "Undo" at bounding box center [372, 677] width 58 height 23
click at [372, 565] on div "Undo" at bounding box center [381, 678] width 24 height 10
click at [35, 341] on div at bounding box center [35, 341] width 12 height 12
click at [368, 565] on div "Undo" at bounding box center [372, 677] width 58 height 23
click at [372, 565] on div "Undo" at bounding box center [372, 677] width 58 height 23
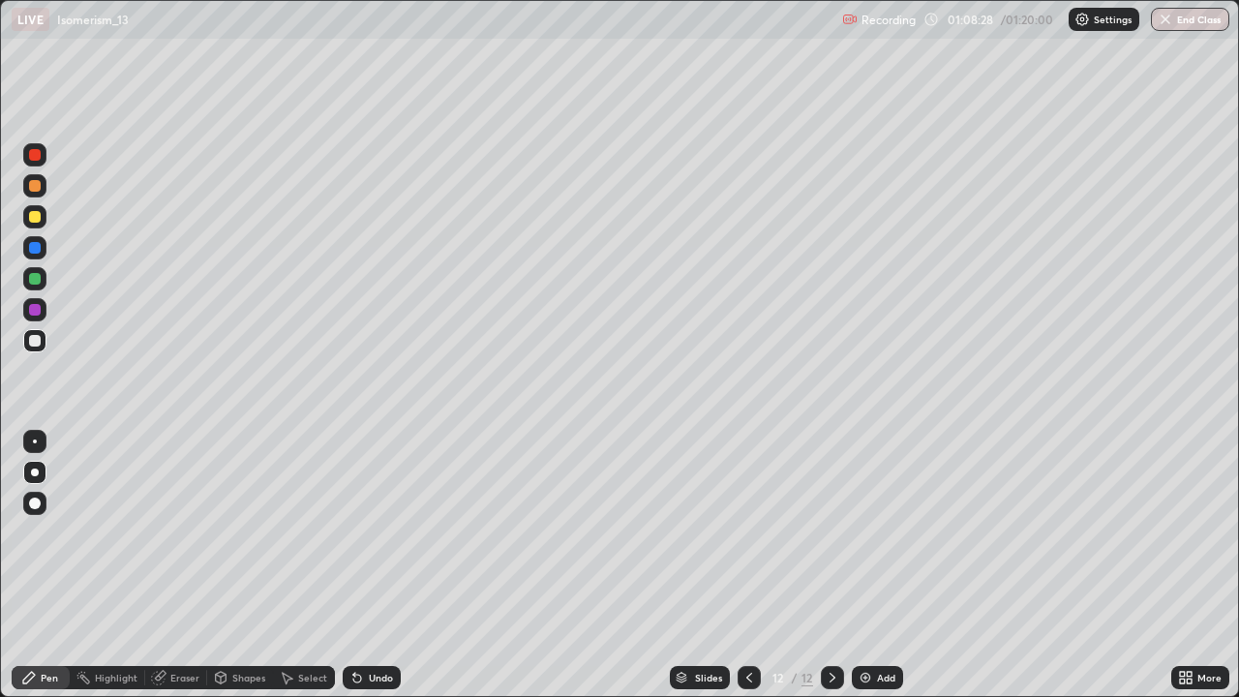
click at [561, 565] on div "Slides 12 / 12 Add" at bounding box center [786, 677] width 770 height 39
click at [886, 565] on div "Add" at bounding box center [877, 677] width 51 height 23
click at [39, 215] on div at bounding box center [35, 217] width 12 height 12
click at [31, 246] on div at bounding box center [35, 248] width 12 height 12
click at [31, 338] on div at bounding box center [35, 341] width 12 height 12
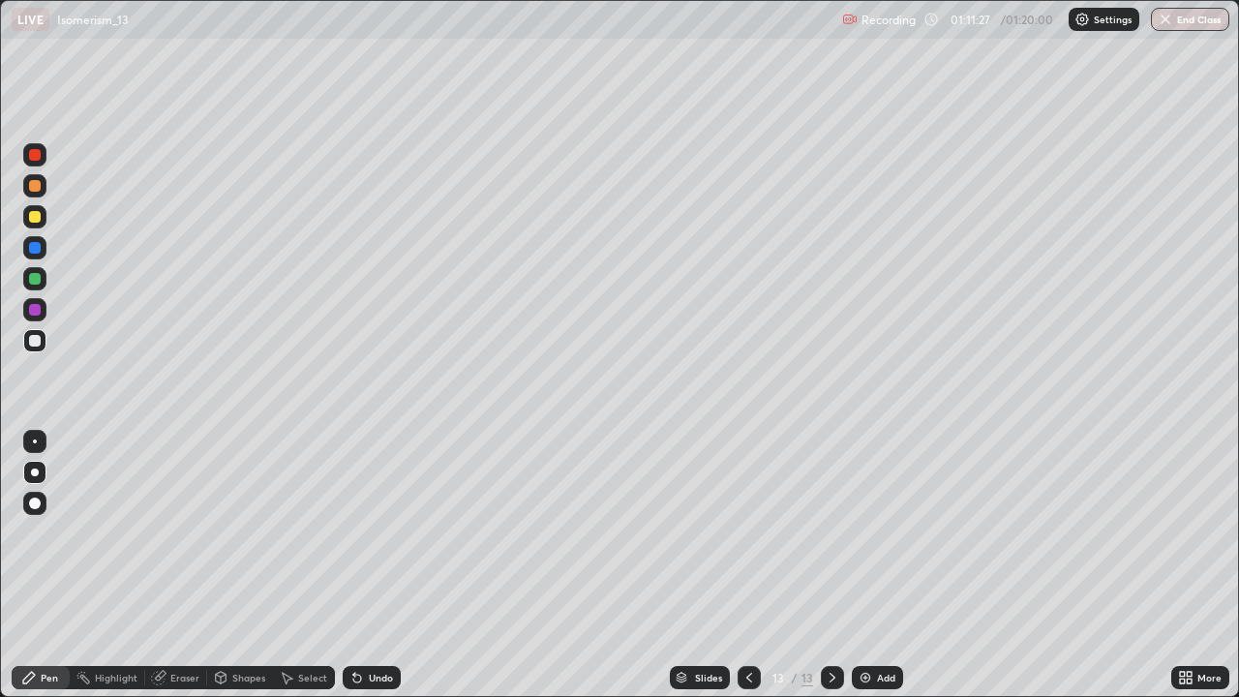
click at [33, 277] on div at bounding box center [35, 279] width 12 height 12
click at [31, 242] on div at bounding box center [35, 248] width 12 height 12
click at [34, 565] on div at bounding box center [34, 542] width 31 height 232
click at [35, 341] on div at bounding box center [35, 341] width 12 height 12
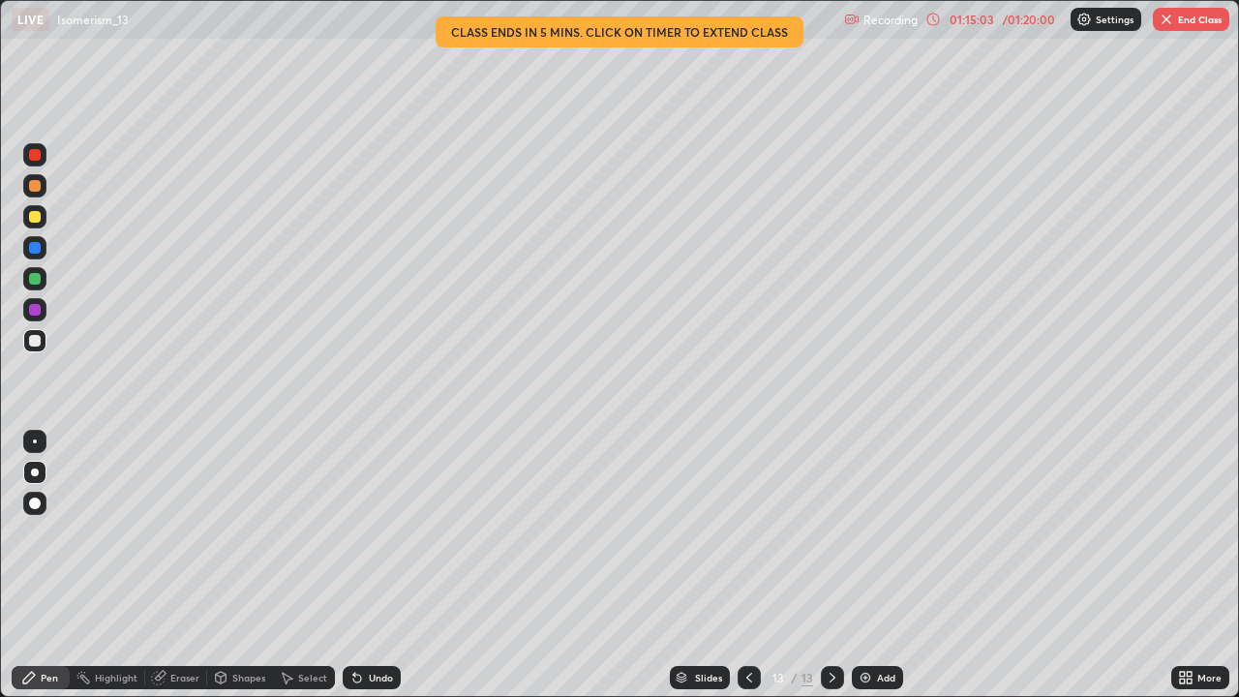
click at [867, 565] on img at bounding box center [864, 677] width 15 height 15
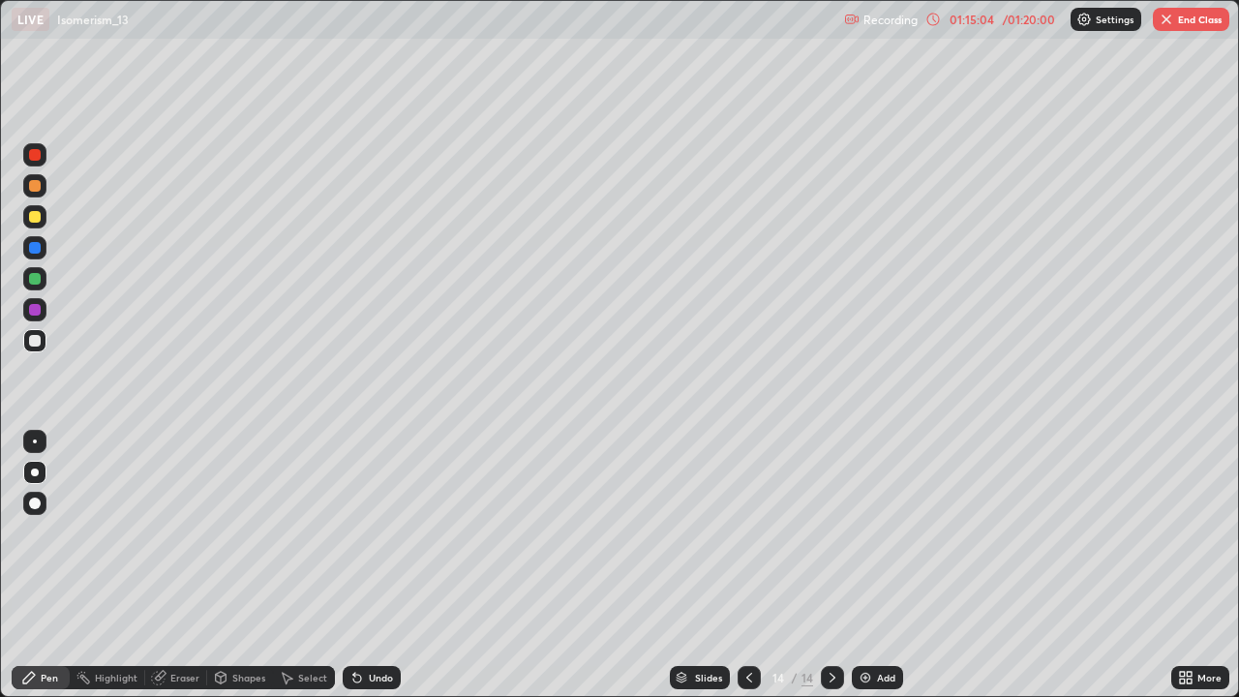
click at [38, 218] on div at bounding box center [35, 217] width 12 height 12
click at [743, 565] on icon at bounding box center [748, 677] width 15 height 15
click at [830, 565] on icon at bounding box center [831, 677] width 15 height 15
click at [1221, 25] on button "End Class" at bounding box center [1190, 19] width 76 height 23
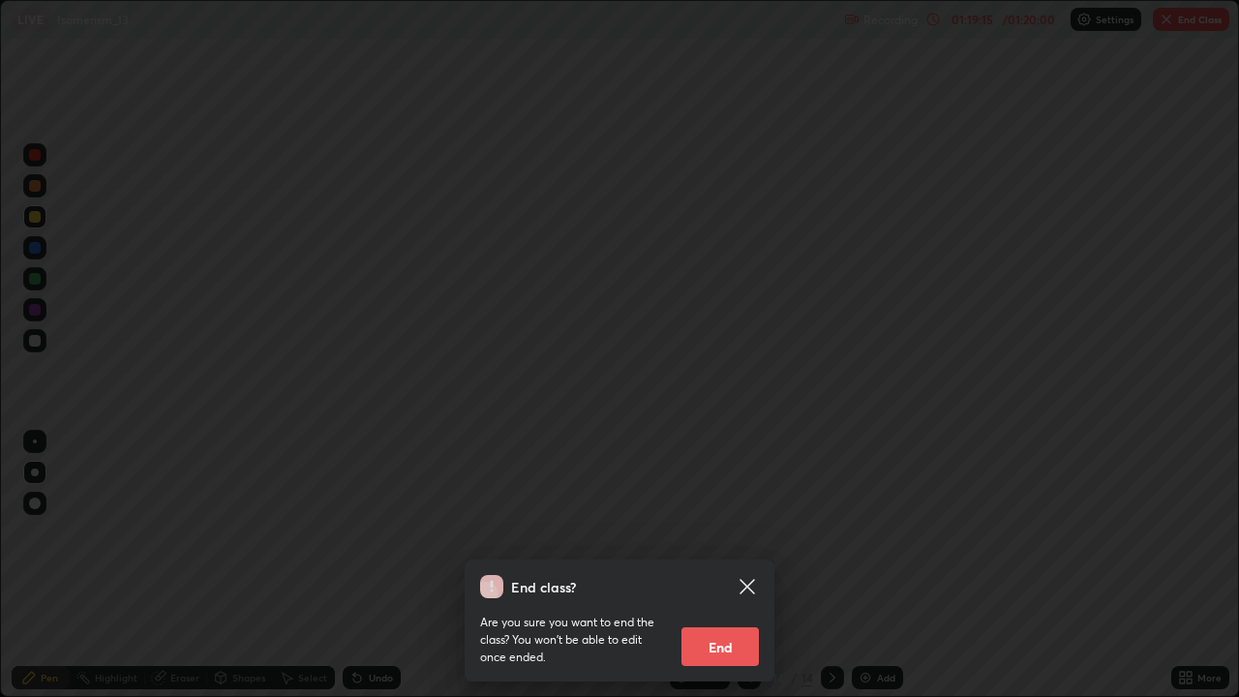
click at [726, 565] on button "End" at bounding box center [719, 646] width 77 height 39
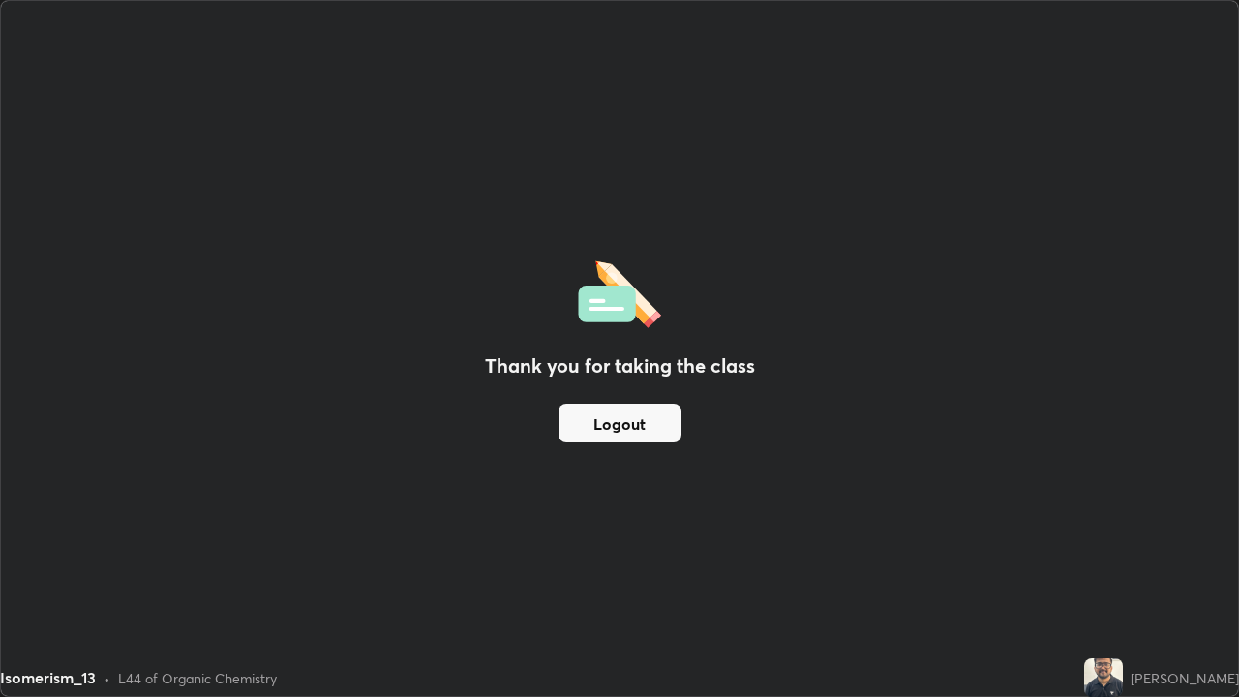
click at [637, 426] on button "Logout" at bounding box center [619, 423] width 123 height 39
